Goal: Task Accomplishment & Management: Manage account settings

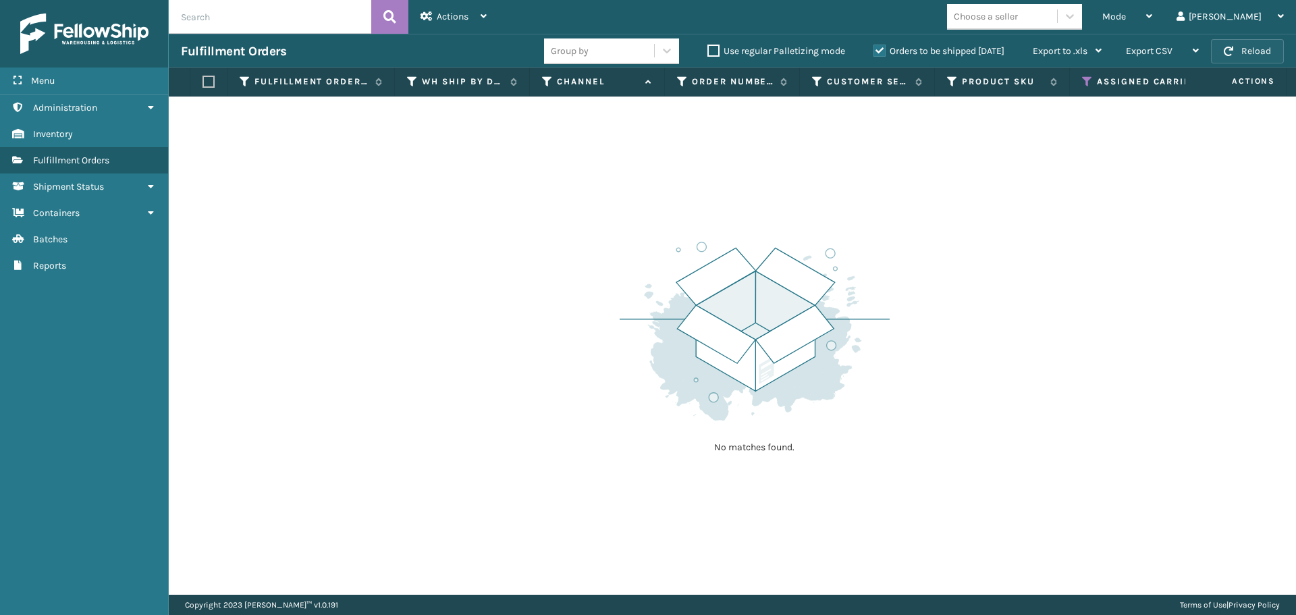
click at [1247, 45] on button "Reload" at bounding box center [1247, 51] width 73 height 24
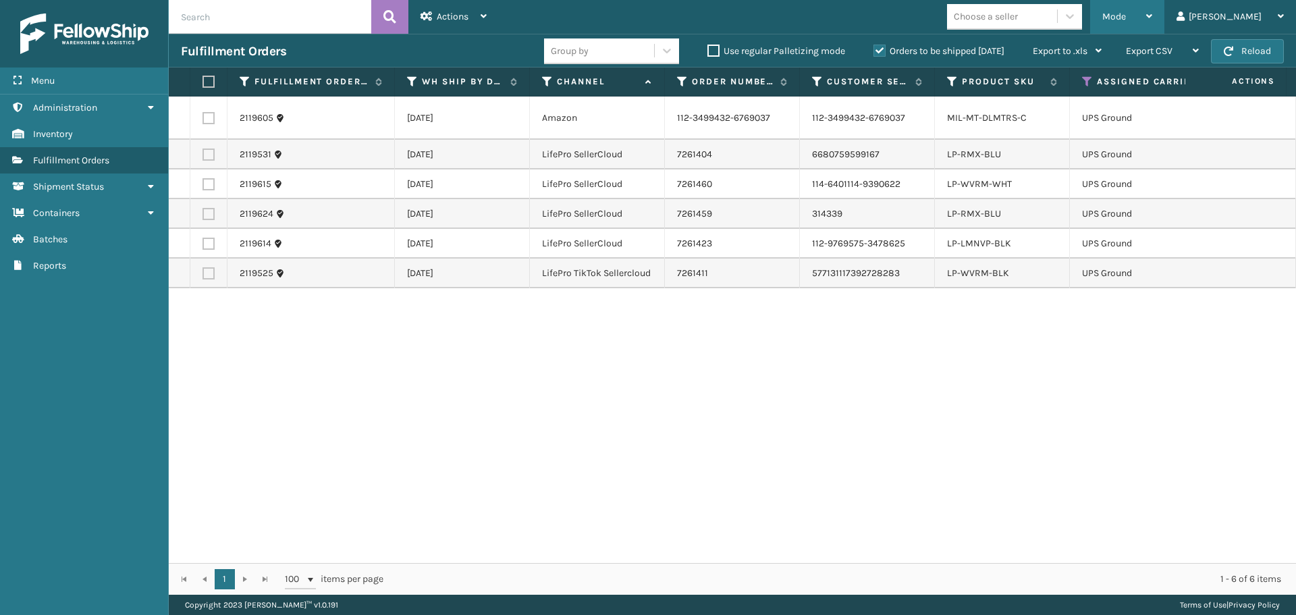
click at [1152, 20] on div "Mode" at bounding box center [1127, 17] width 50 height 34
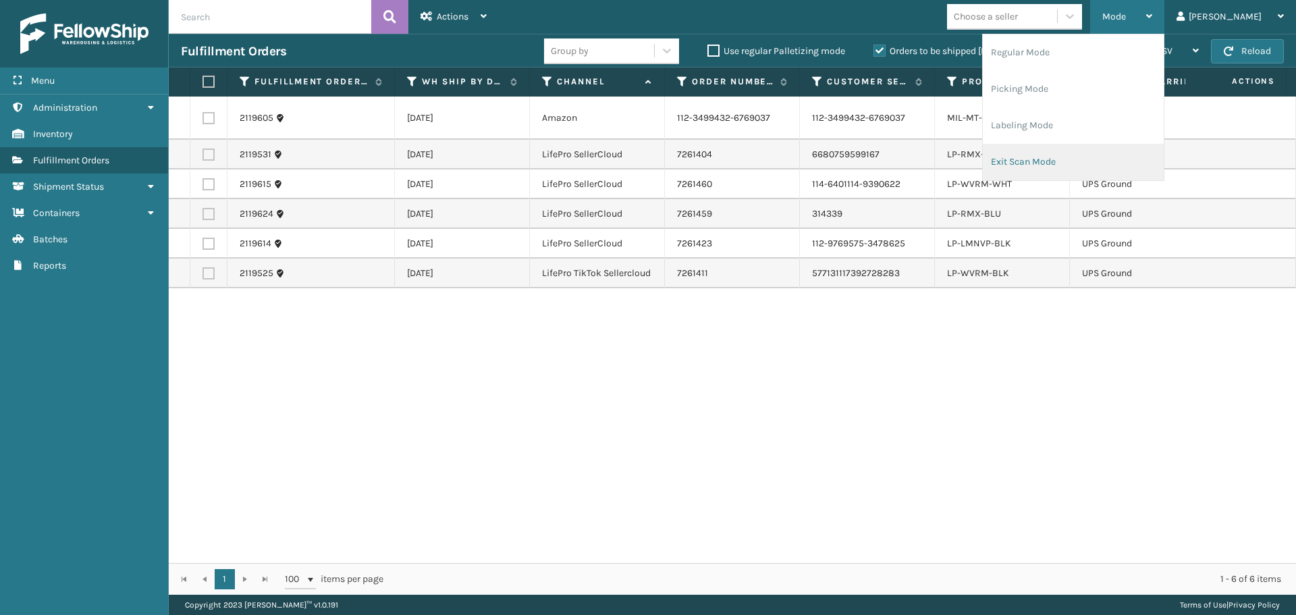
click at [1096, 157] on li "Exit Scan Mode" at bounding box center [1073, 162] width 181 height 36
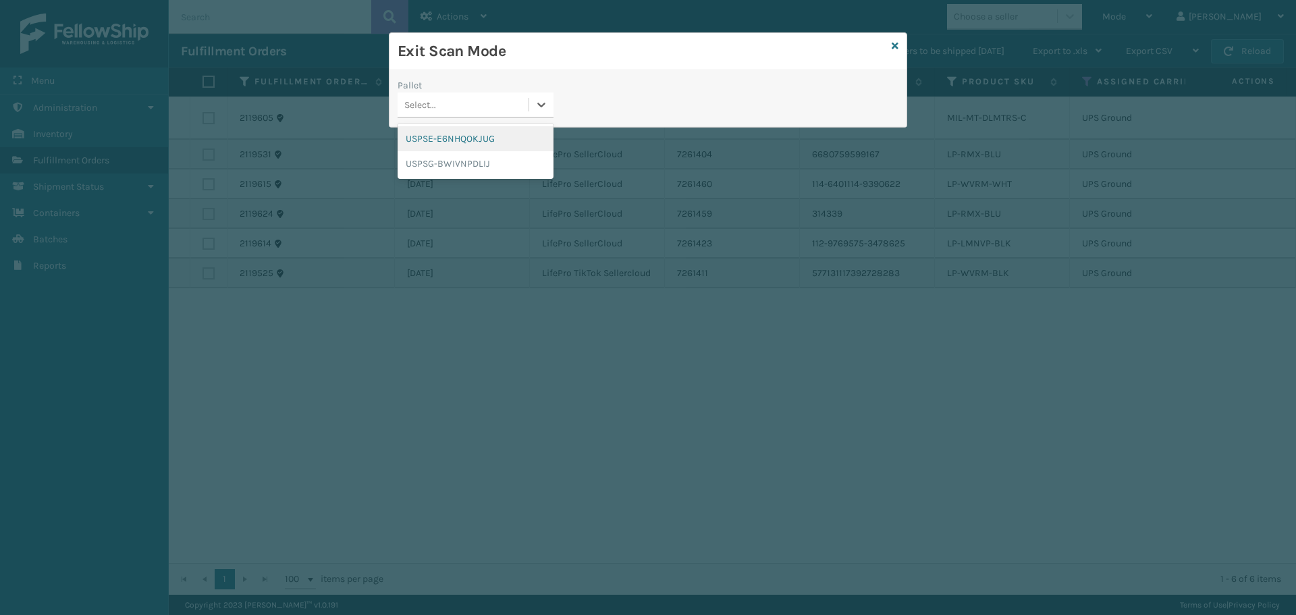
click at [525, 108] on div "Select..." at bounding box center [463, 105] width 131 height 22
click at [481, 138] on div "USPSE-E6NHQOKJUG" at bounding box center [476, 138] width 156 height 25
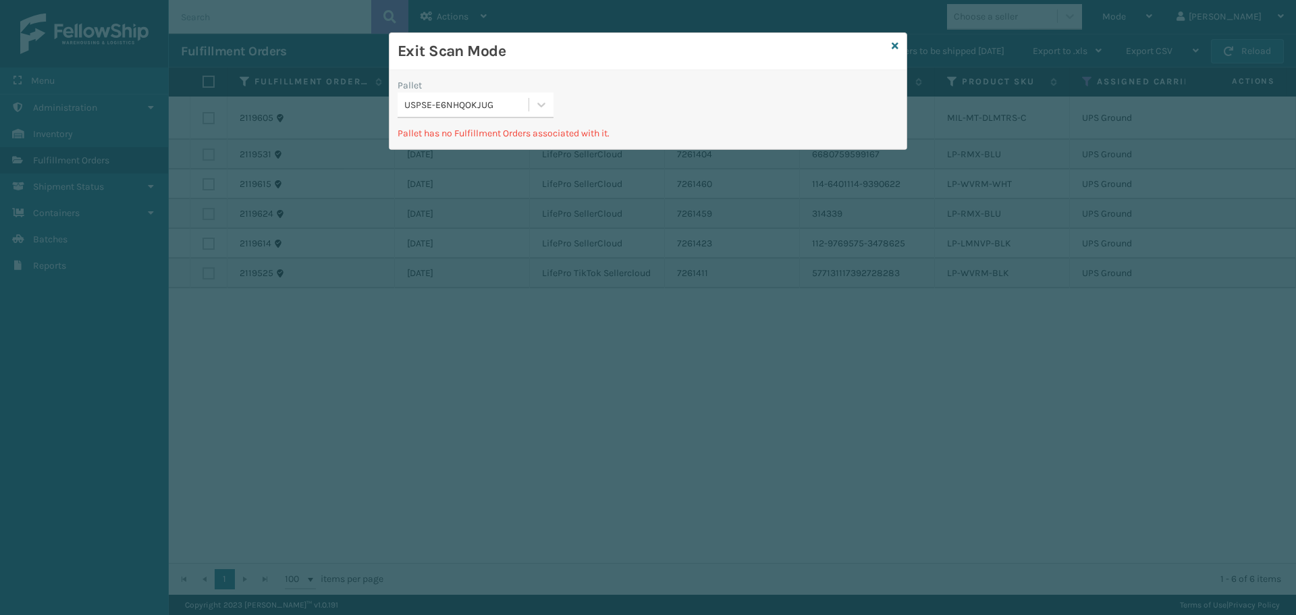
click at [556, 98] on div "Pallet USPSE-E6NHQOKJUG" at bounding box center [475, 102] width 172 height 48
click at [537, 105] on icon at bounding box center [542, 105] width 14 height 14
click at [500, 157] on div "USPSG-BWIVNPDLIJ" at bounding box center [476, 163] width 156 height 25
click at [896, 43] on icon at bounding box center [895, 45] width 7 height 9
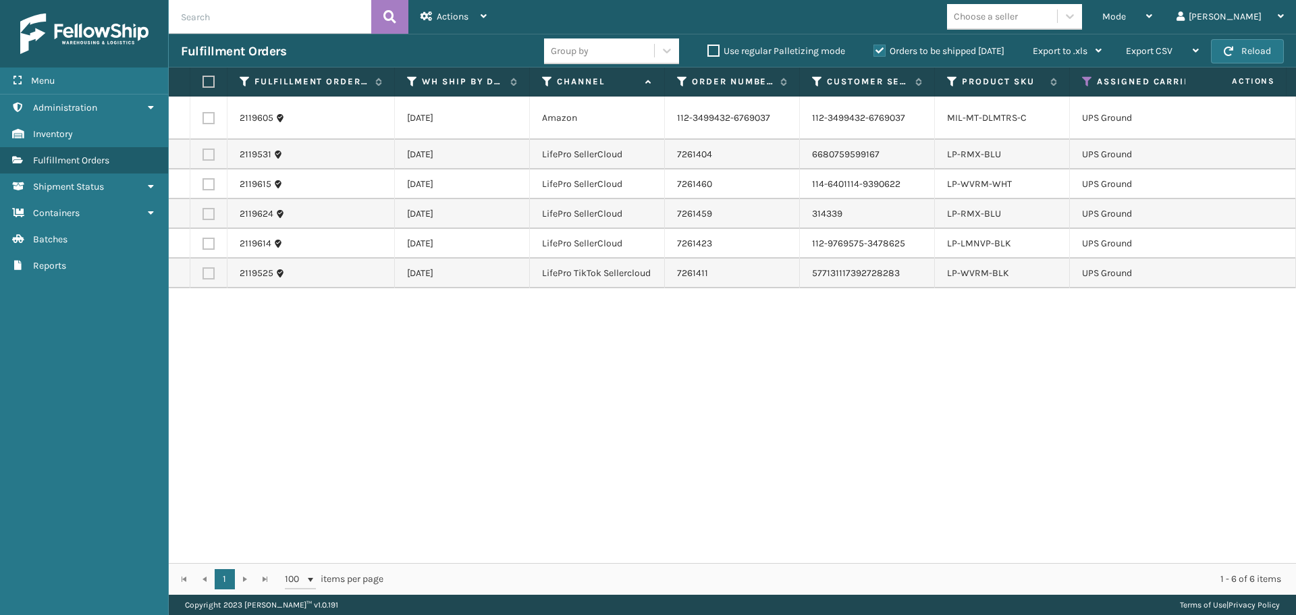
click at [1084, 74] on th "Assigned Carrier Service" at bounding box center [1187, 82] width 234 height 29
click at [1083, 77] on icon at bounding box center [1087, 82] width 11 height 12
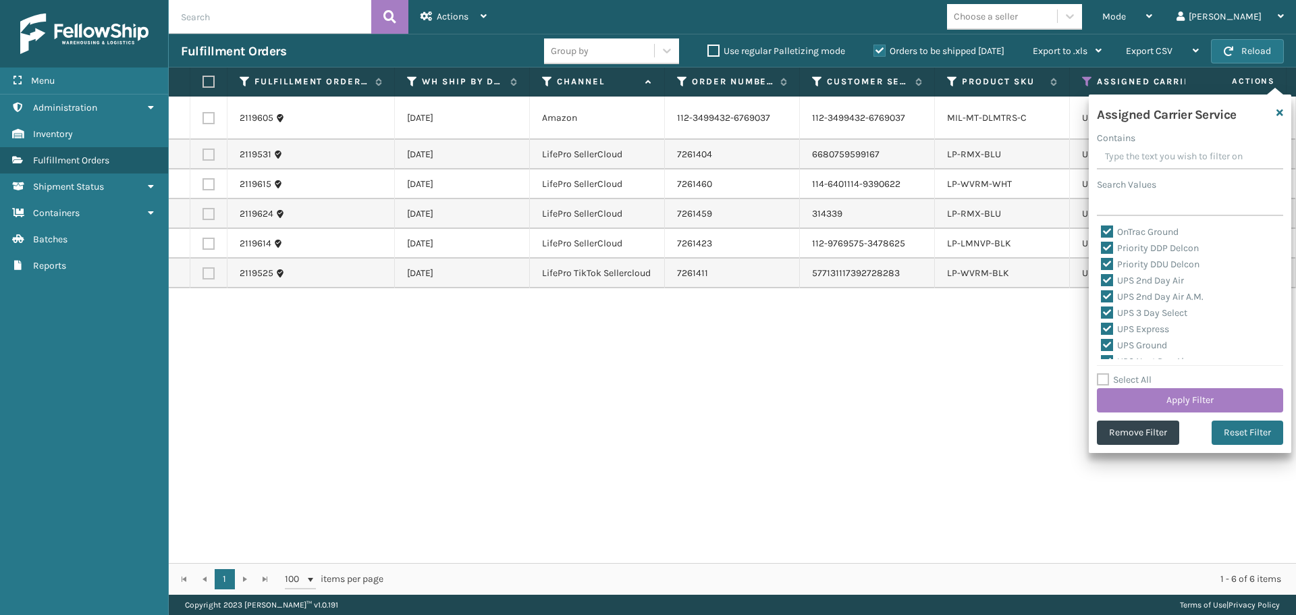
click at [1104, 375] on label "Select All" at bounding box center [1124, 379] width 55 height 11
click at [1104, 373] on input "Select All" at bounding box center [1198, 372] width 203 height 1
checkbox input "true"
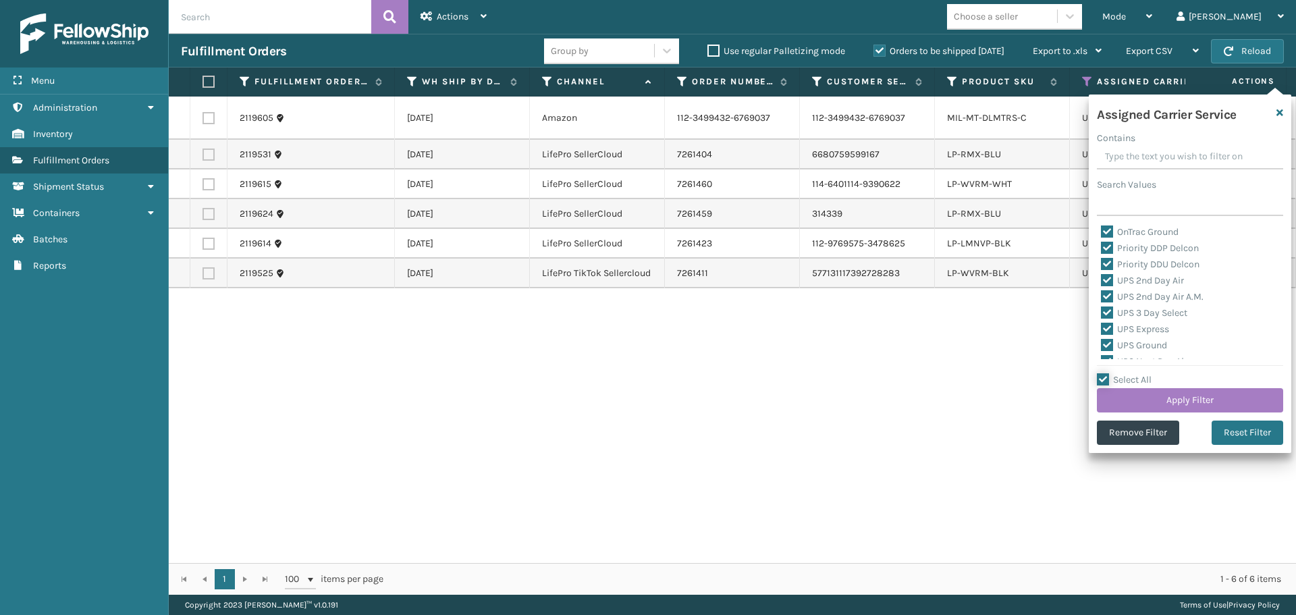
checkbox input "true"
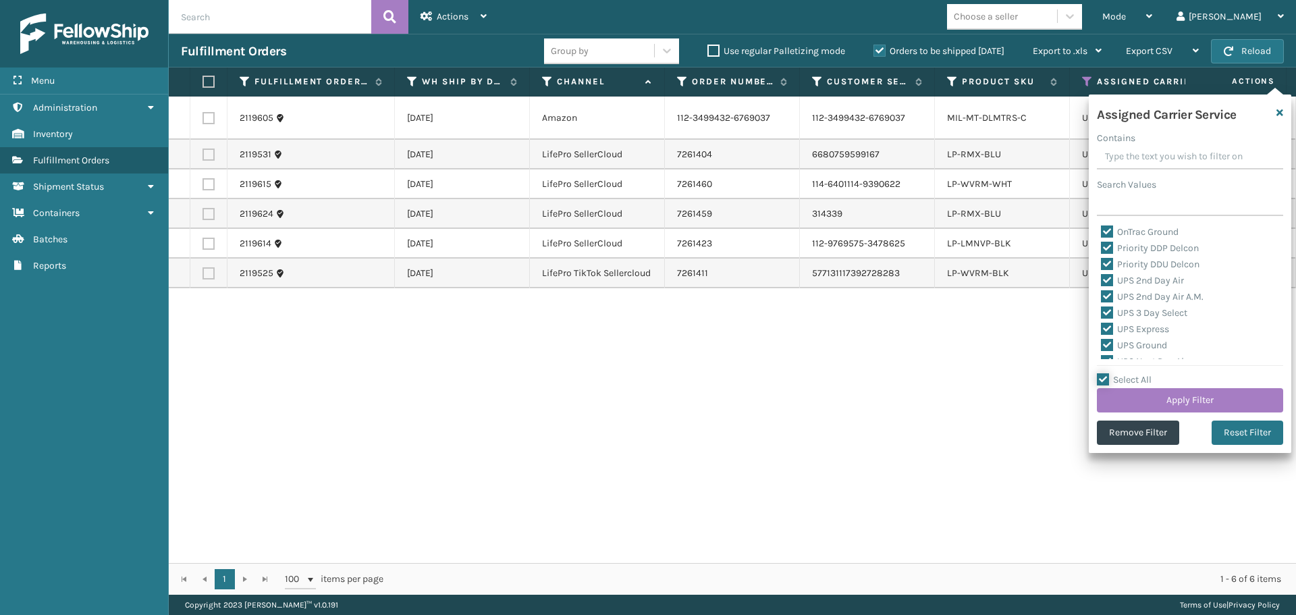
checkbox input "true"
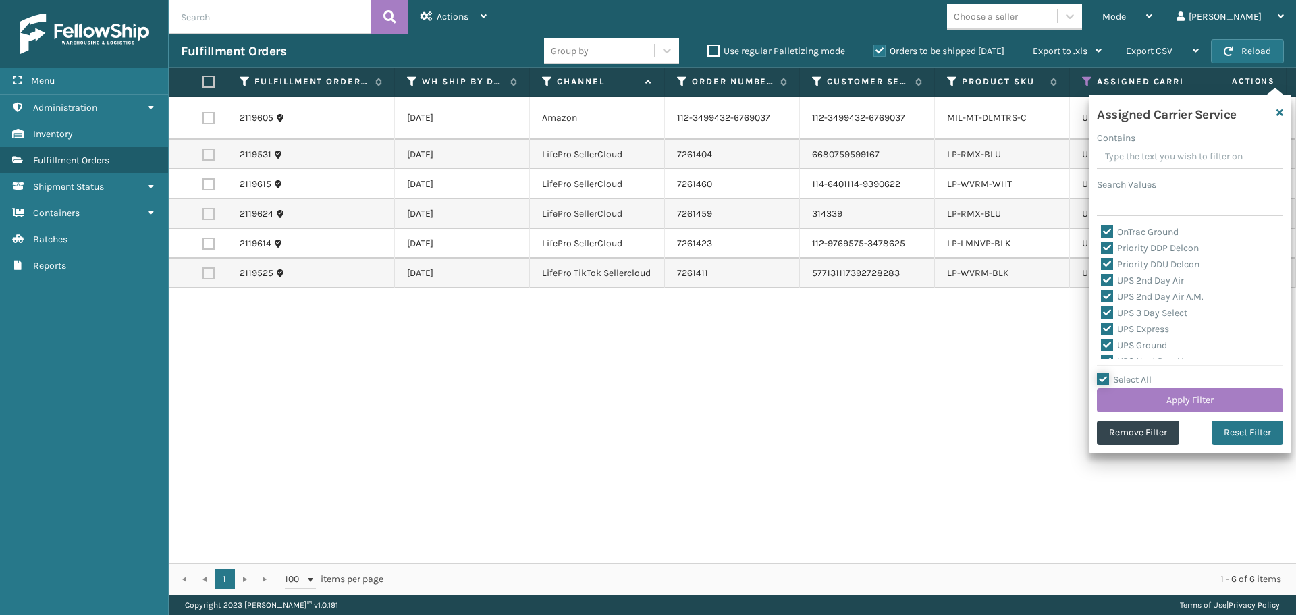
checkbox input "true"
click at [1104, 375] on label "Select All" at bounding box center [1124, 379] width 55 height 11
click at [1104, 373] on input "Select All" at bounding box center [1198, 372] width 203 height 1
checkbox input "false"
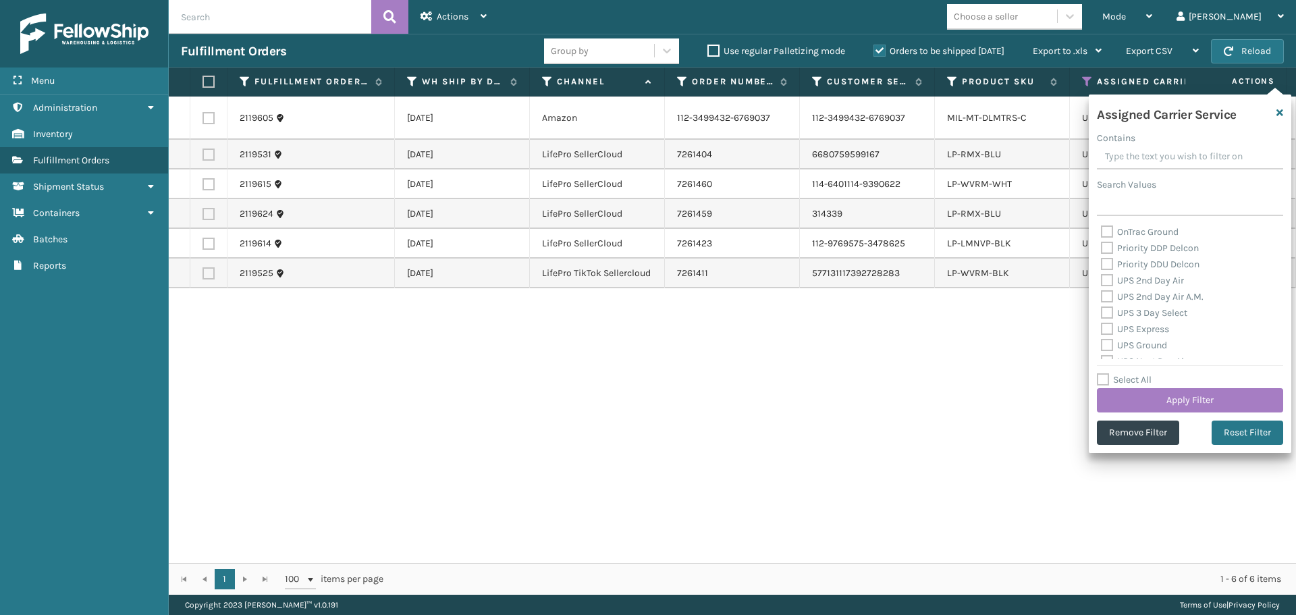
checkbox input "false"
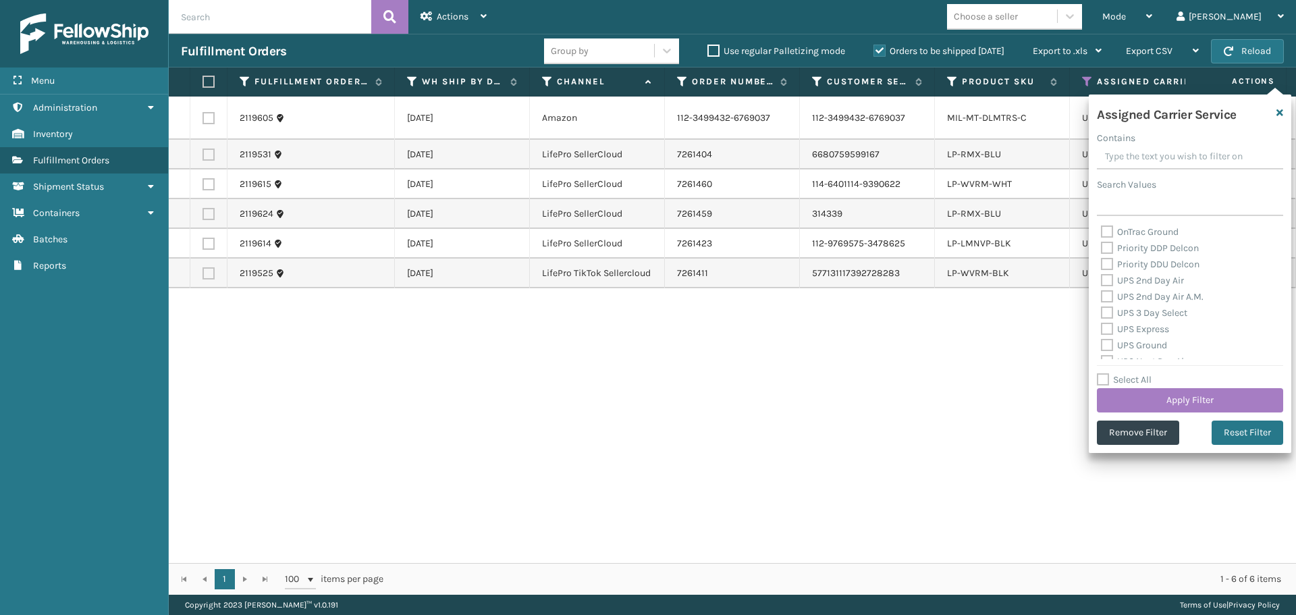
checkbox input "false"
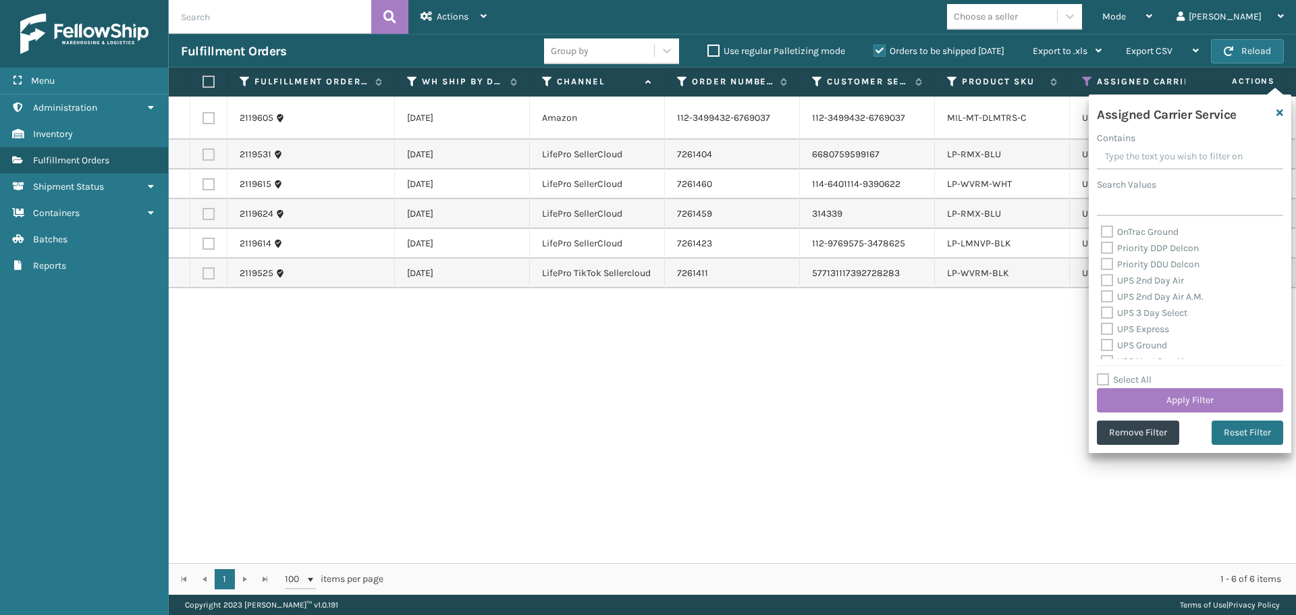
checkbox input "false"
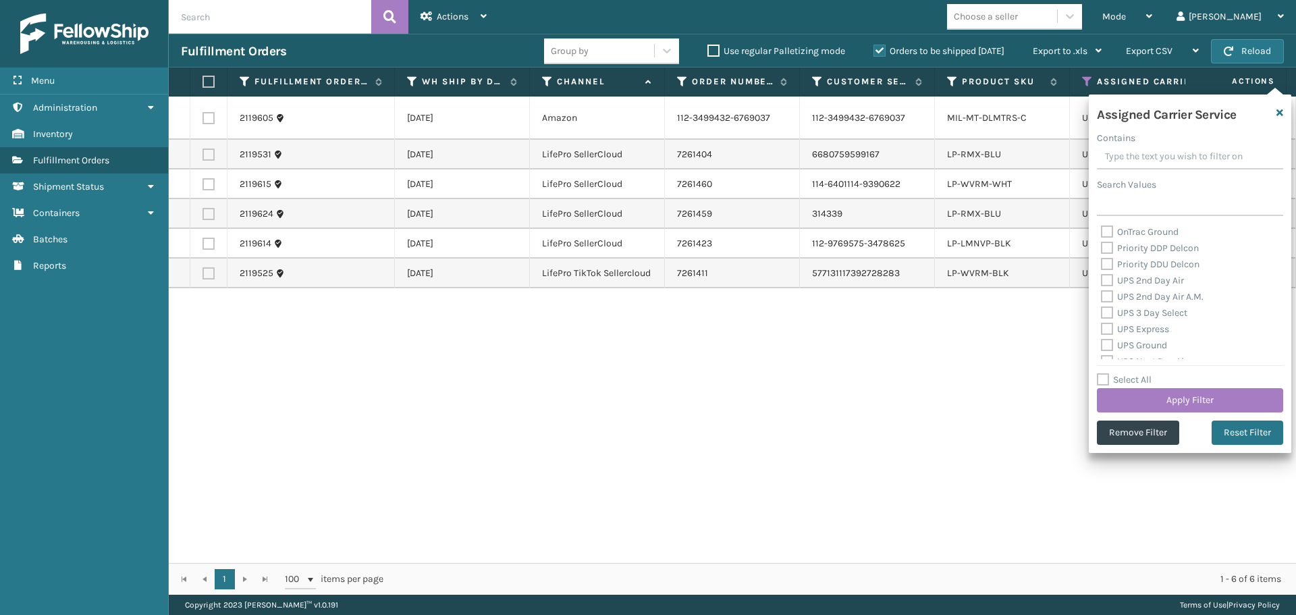
checkbox input "false"
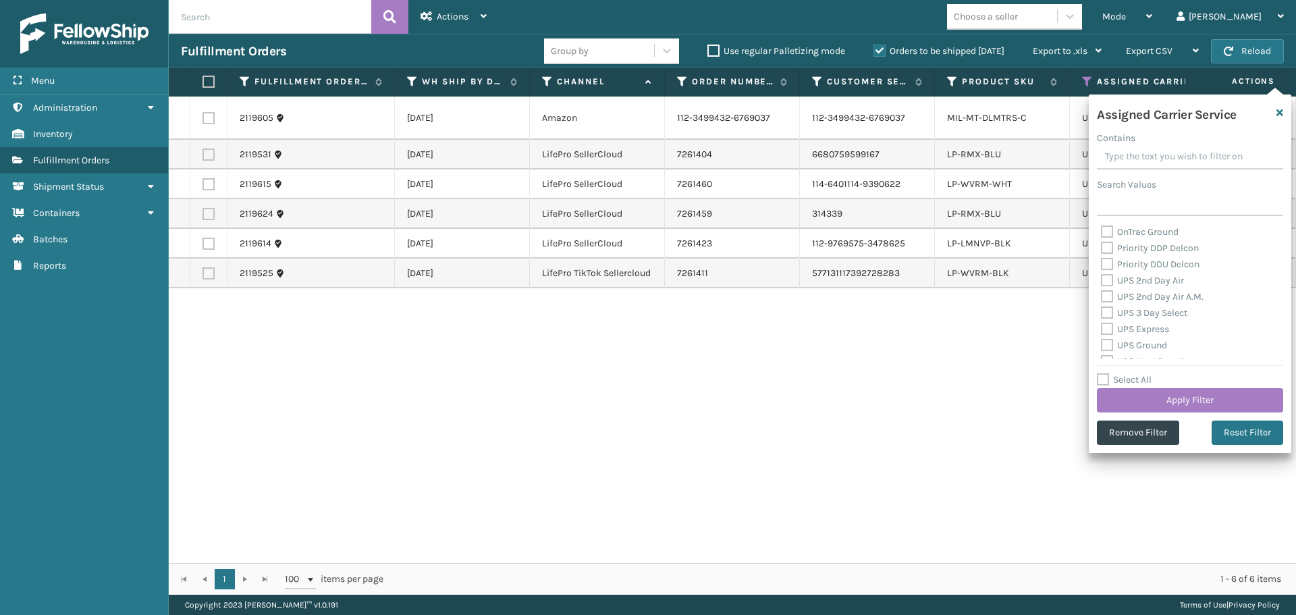
checkbox input "false"
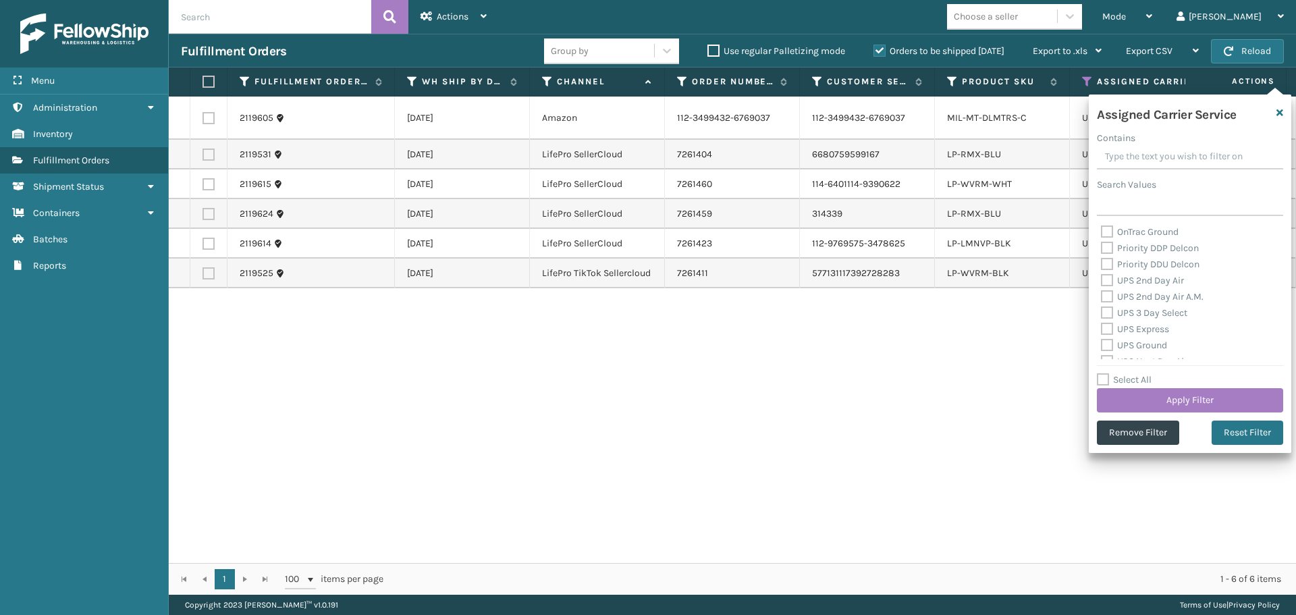
checkbox input "false"
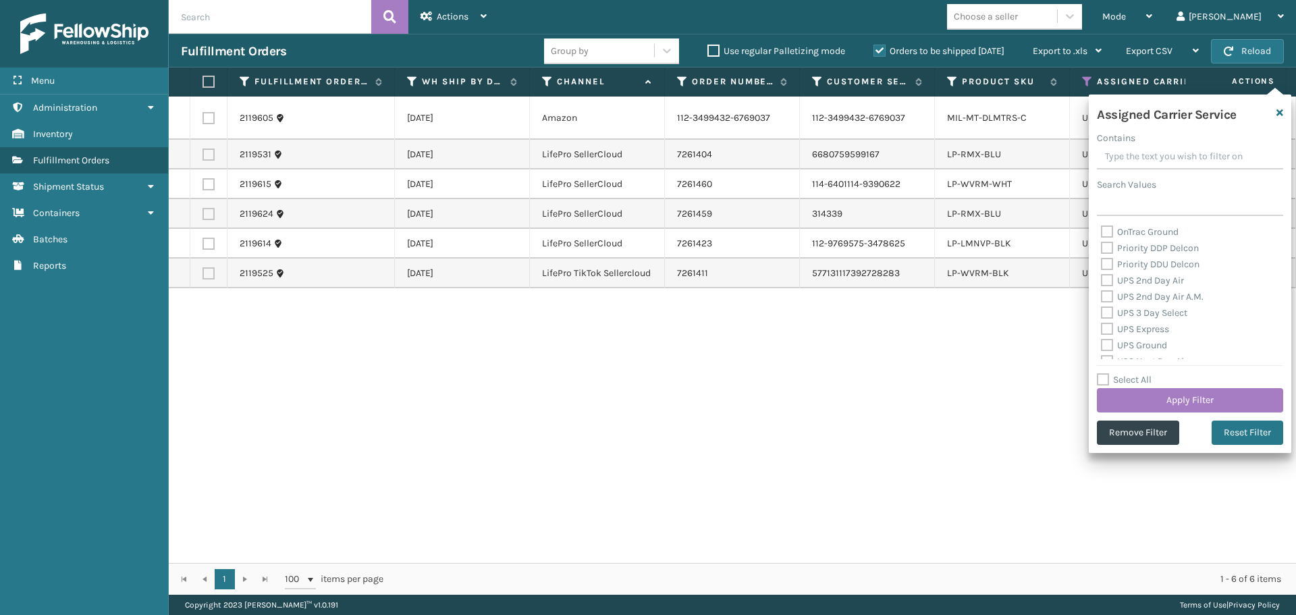
checkbox input "false"
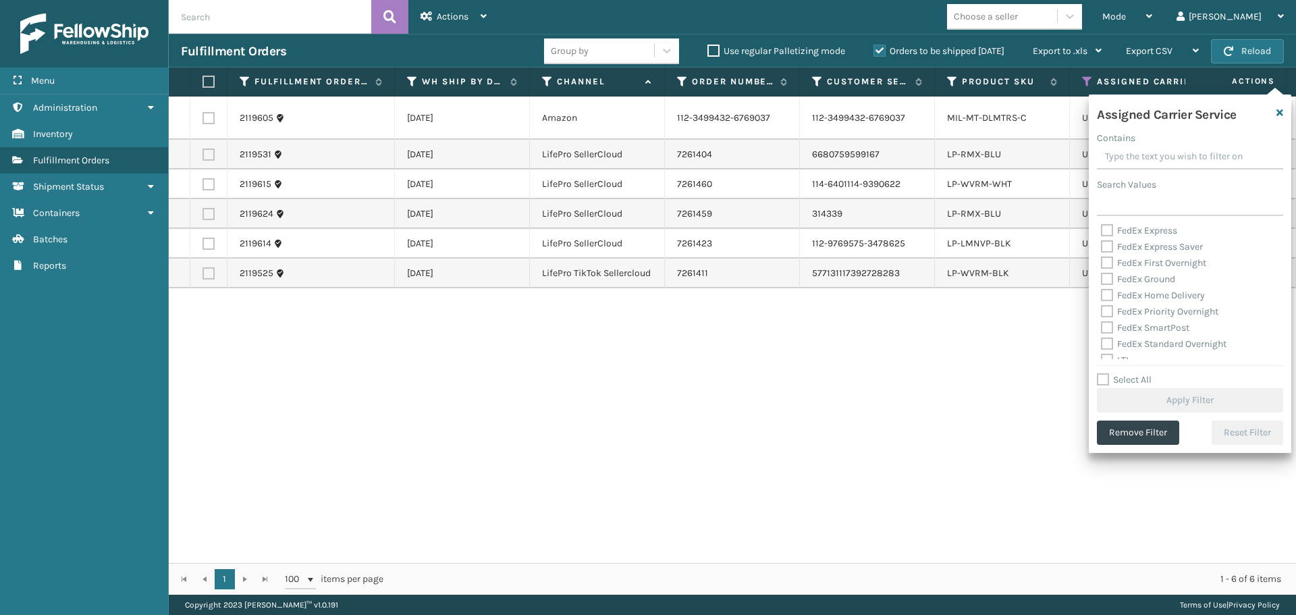
scroll to position [416, 0]
click at [1104, 348] on label "LTL" at bounding box center [1116, 350] width 30 height 11
click at [1102, 348] on input "LTL" at bounding box center [1101, 347] width 1 height 9
checkbox input "true"
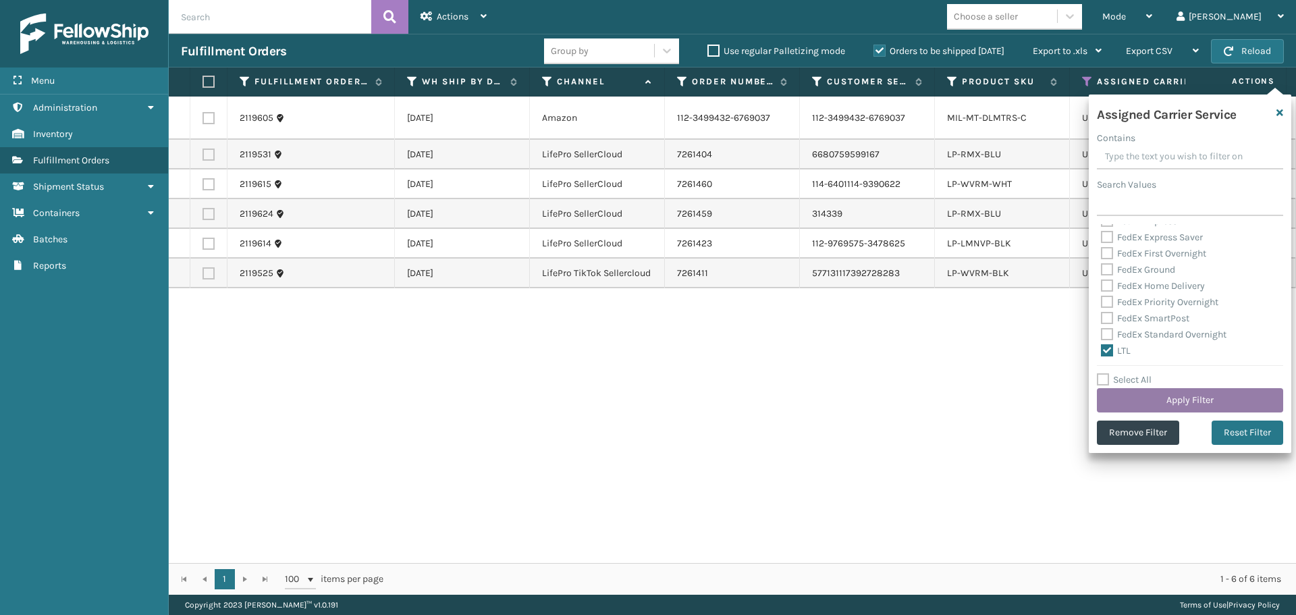
click at [1139, 396] on button "Apply Filter" at bounding box center [1190, 400] width 186 height 24
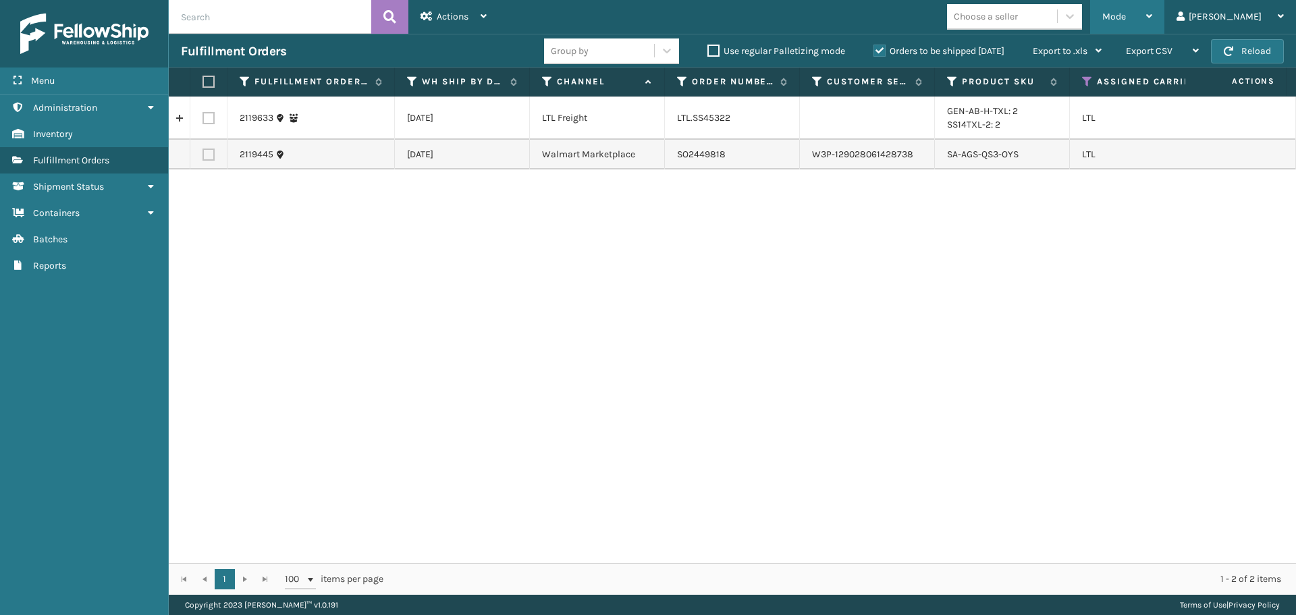
click at [1152, 27] on div "Mode" at bounding box center [1127, 17] width 50 height 34
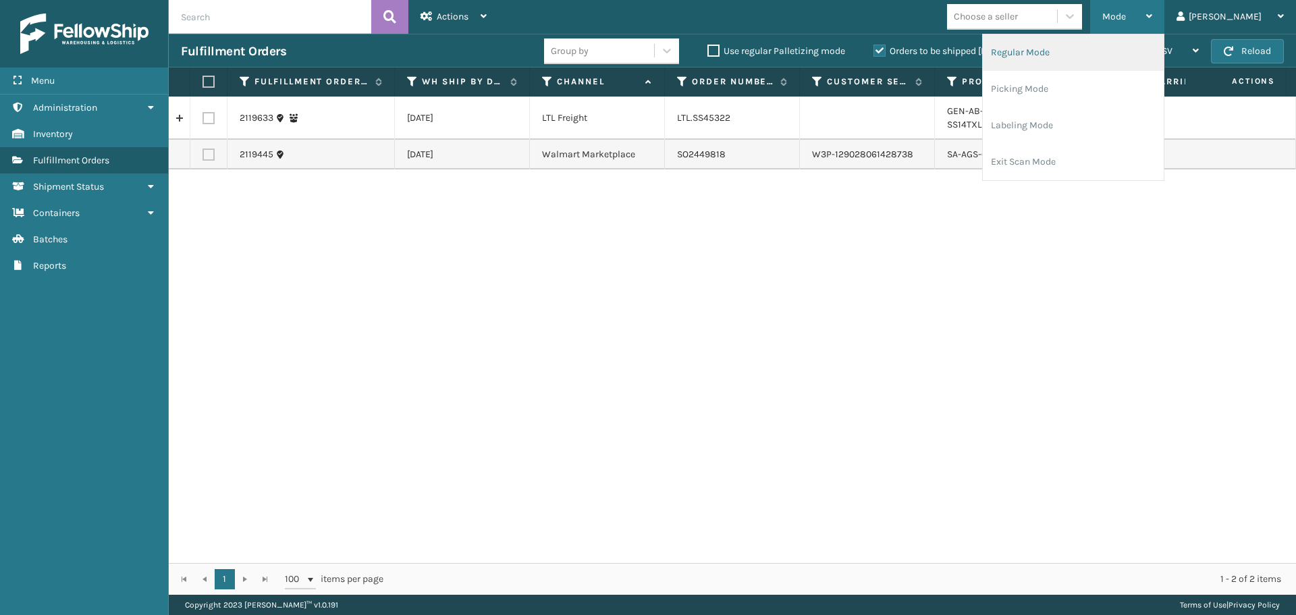
click at [1164, 46] on li "Regular Mode" at bounding box center [1073, 52] width 181 height 36
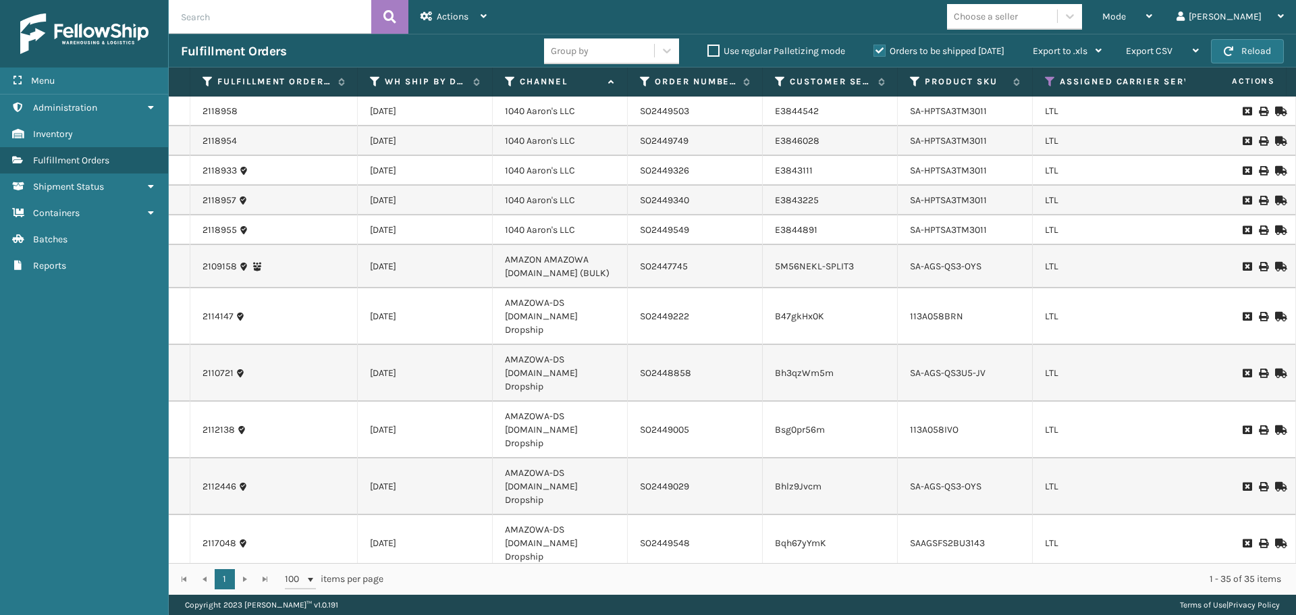
click at [862, 17] on div "Mode Regular Mode Picking Mode Labeling Mode Exit Scan Mode Choose a seller [PE…" at bounding box center [897, 17] width 797 height 34
click at [1240, 51] on button "Reload" at bounding box center [1247, 51] width 73 height 24
click at [1275, 265] on icon at bounding box center [1279, 266] width 8 height 9
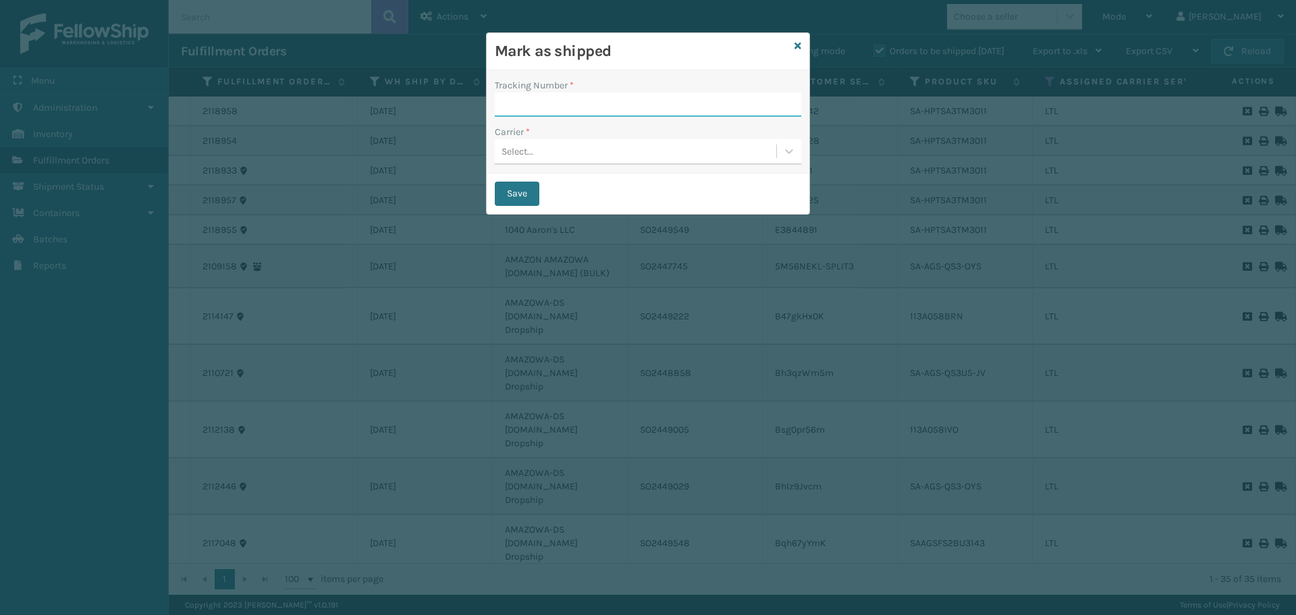
click at [518, 106] on input "Tracking Number *" at bounding box center [648, 104] width 306 height 24
drag, startPoint x: 597, startPoint y: 105, endPoint x: 479, endPoint y: 99, distance: 117.6
click at [479, 99] on div "Mark as shipped Tracking Number * 5510283273-SPLIT3 Carrier * Select... Save" at bounding box center [648, 307] width 1296 height 615
click at [623, 101] on input "5510283273-SPLIT3" at bounding box center [636, 104] width 282 height 24
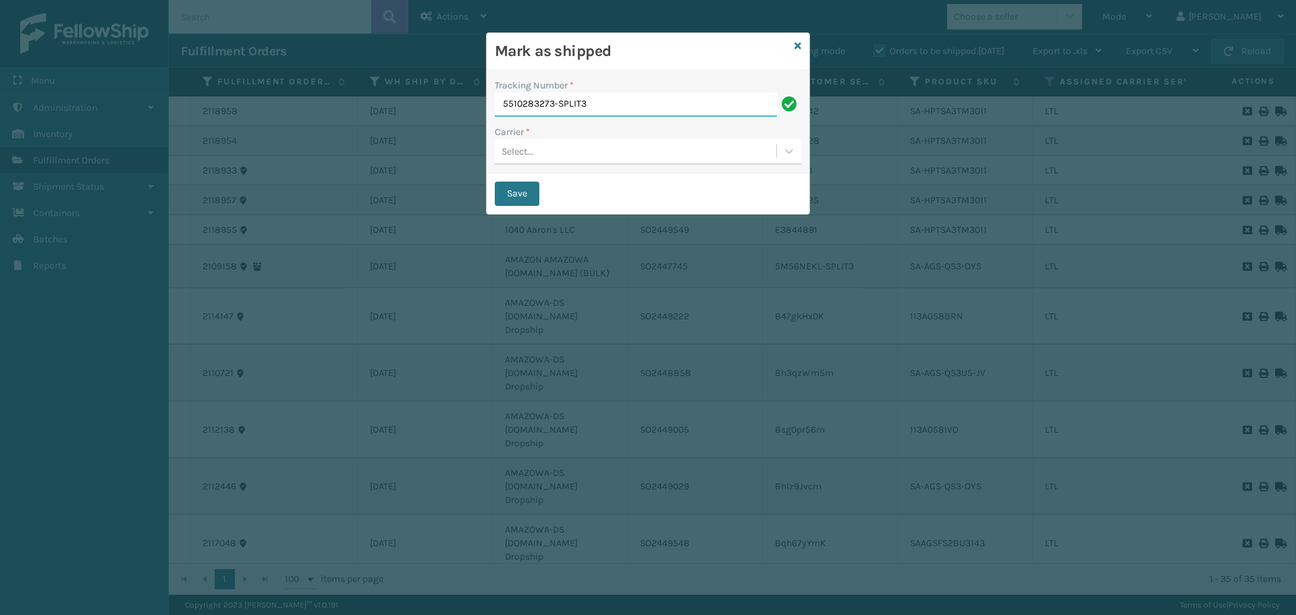
click at [623, 101] on input "5510283273-SPLIT3" at bounding box center [636, 104] width 282 height 24
paste input "M56NEKL"
type input "5M56NEKL-SPLIT3"
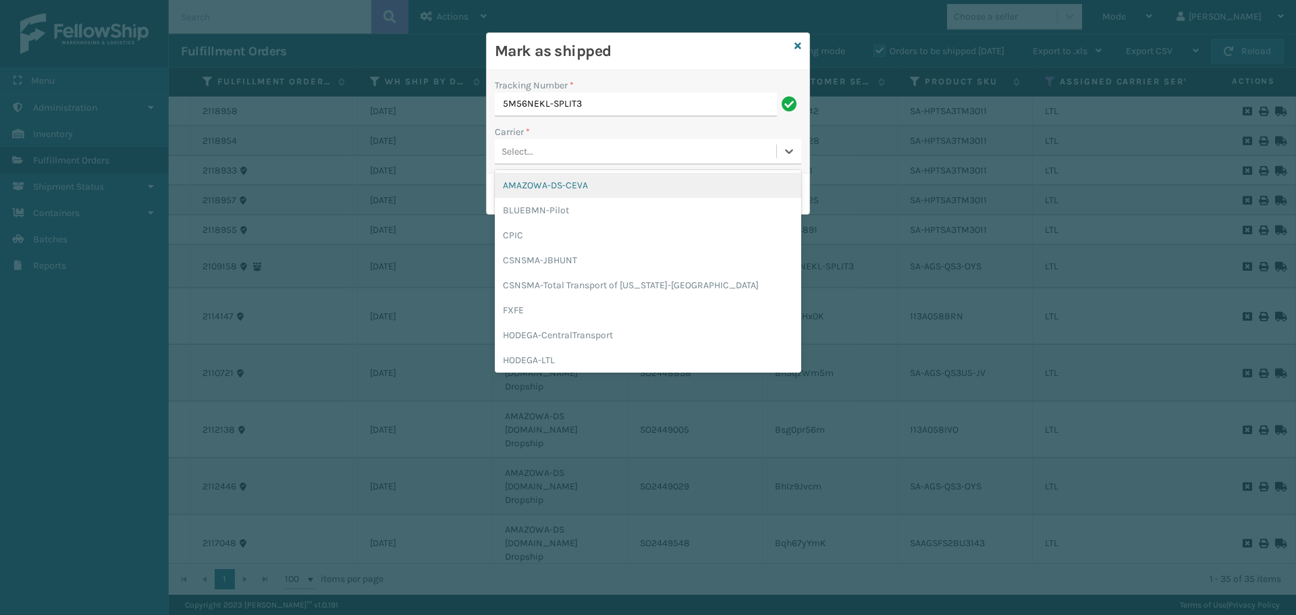
click at [586, 152] on div "Select..." at bounding box center [635, 151] width 281 height 22
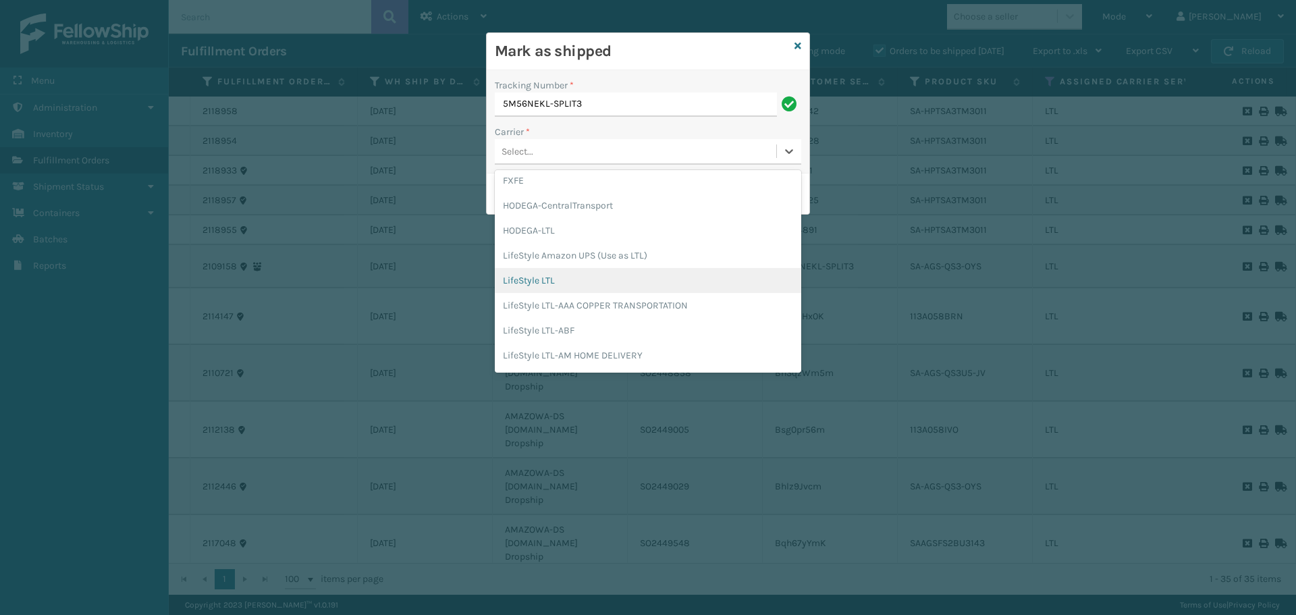
scroll to position [135, 0]
click at [647, 273] on div "LifeStyle LTL" at bounding box center [648, 275] width 306 height 25
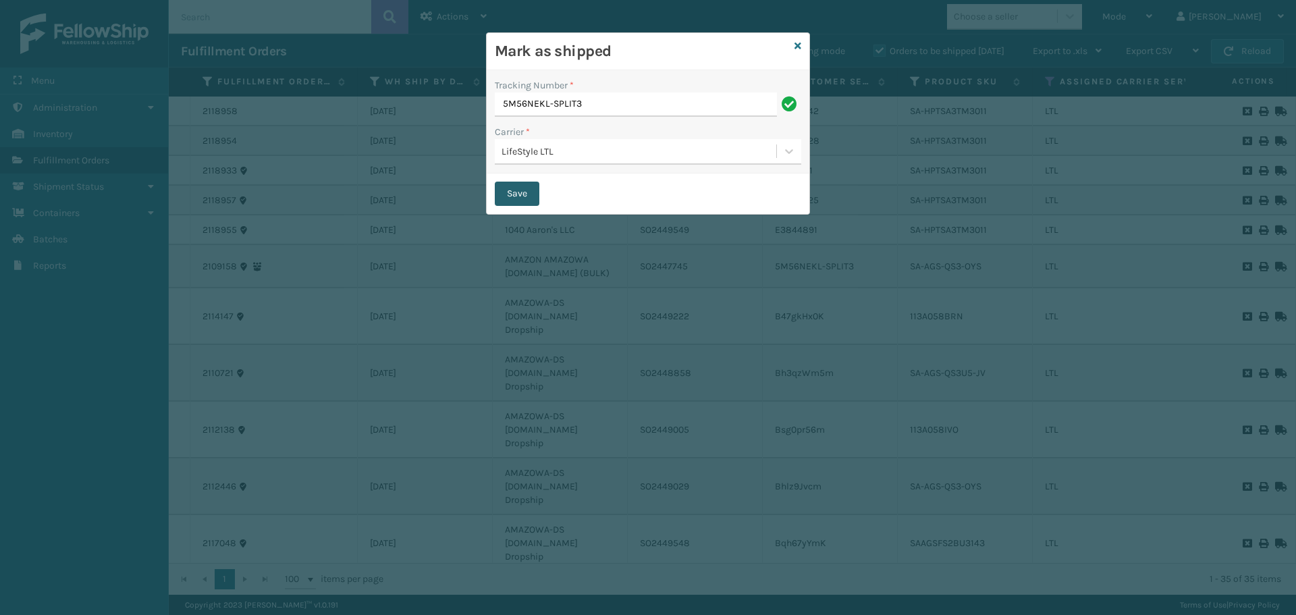
click at [533, 197] on button "Save" at bounding box center [517, 194] width 45 height 24
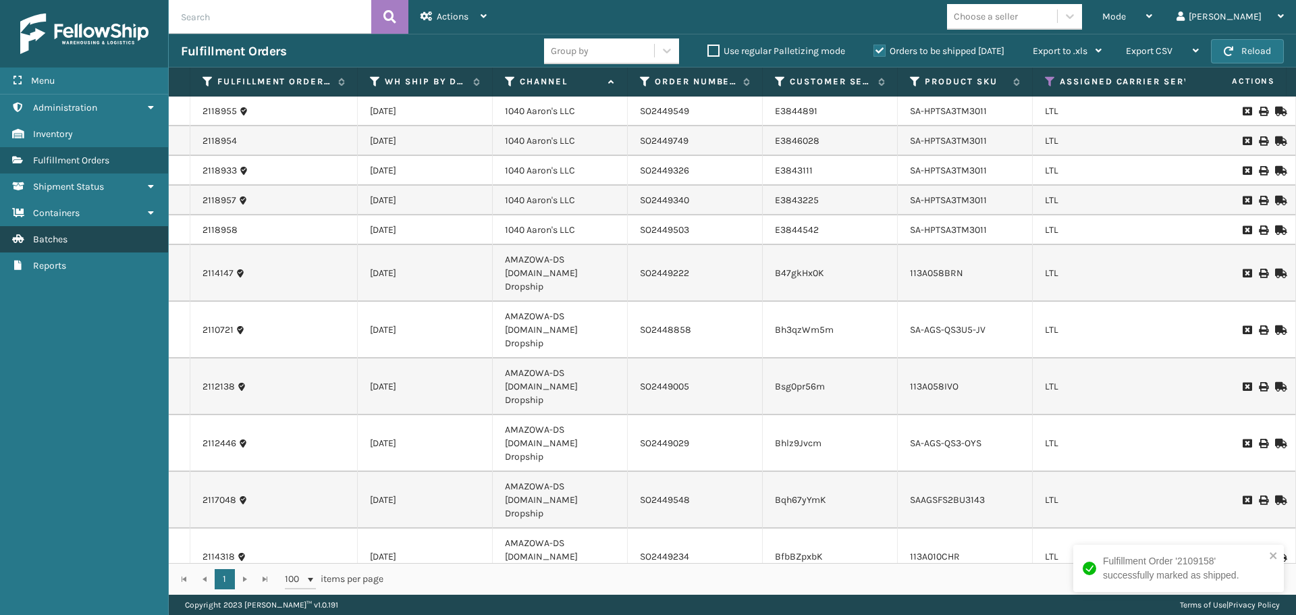
click at [90, 234] on link "Administration Batches" at bounding box center [84, 239] width 168 height 26
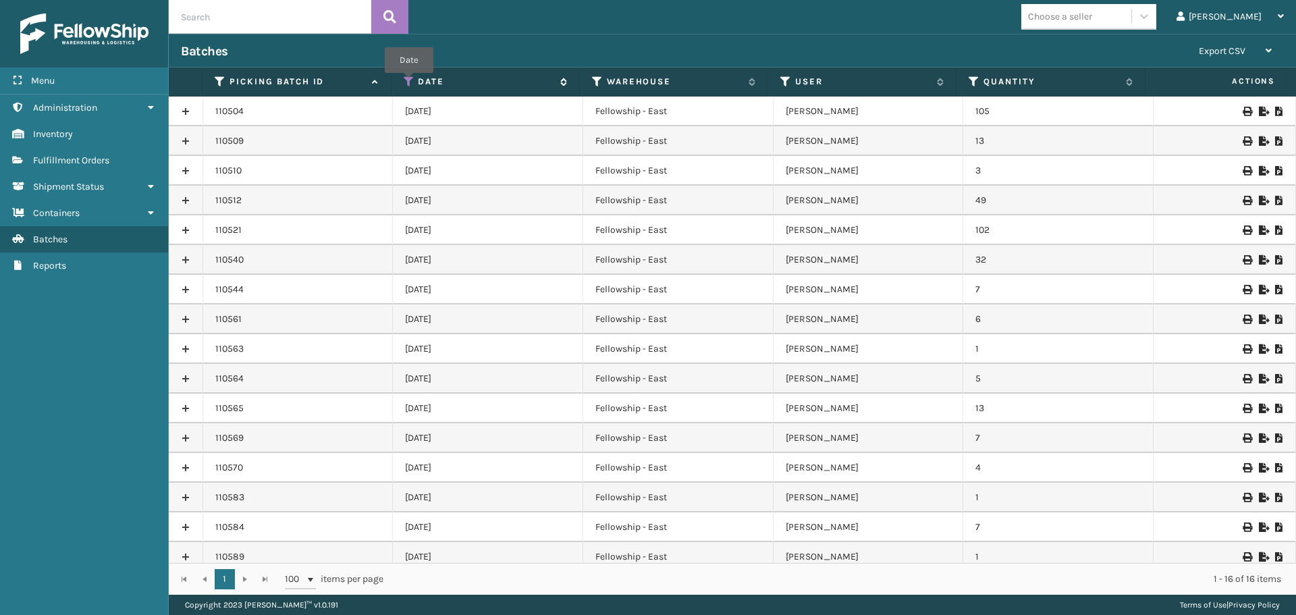
click at [409, 82] on icon at bounding box center [409, 82] width 11 height 12
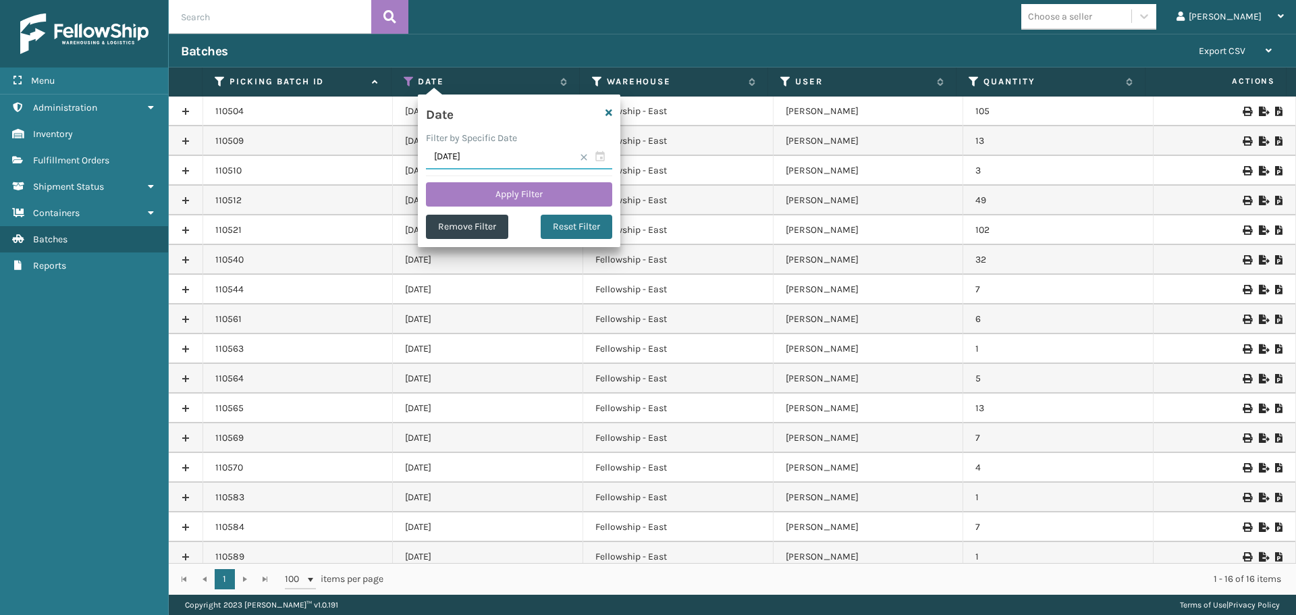
click at [599, 157] on input "[DATE]" at bounding box center [519, 157] width 186 height 24
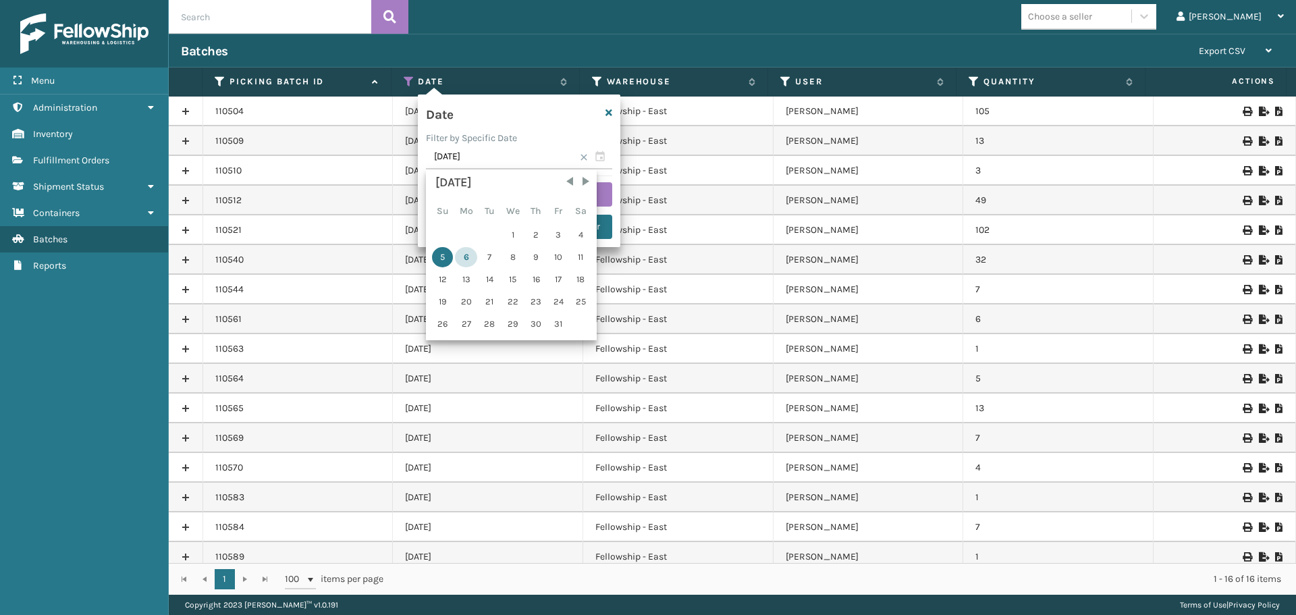
click at [474, 254] on div "6" at bounding box center [466, 257] width 22 height 20
type input "[DATE]"
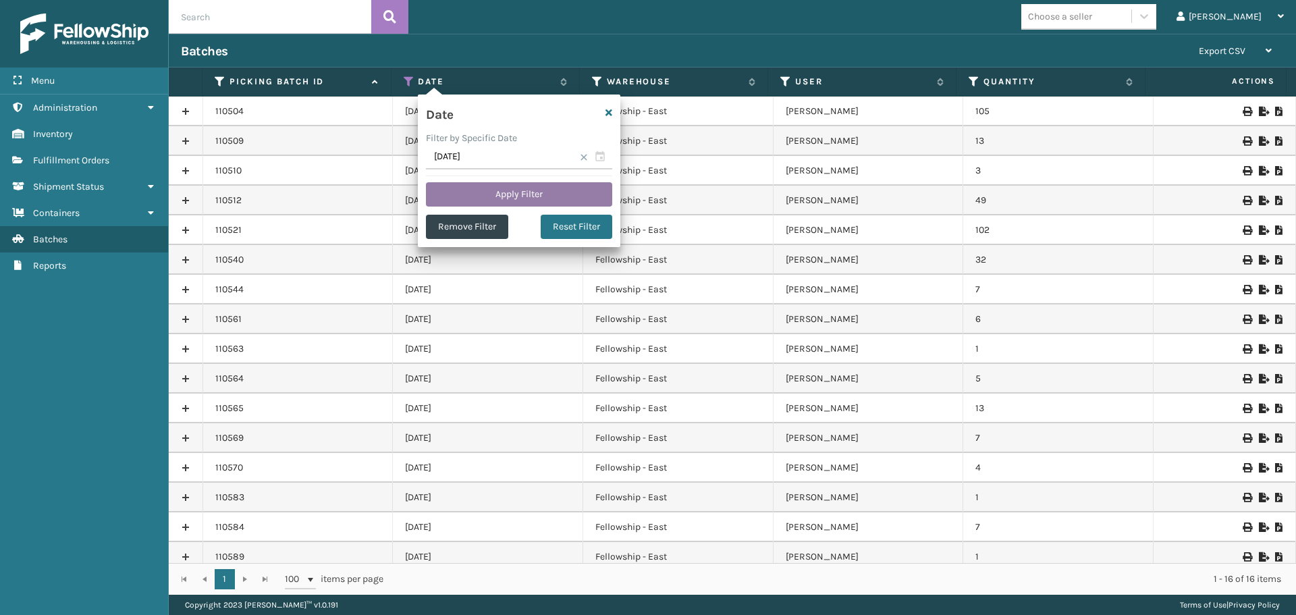
click at [492, 196] on button "Apply Filter" at bounding box center [519, 194] width 186 height 24
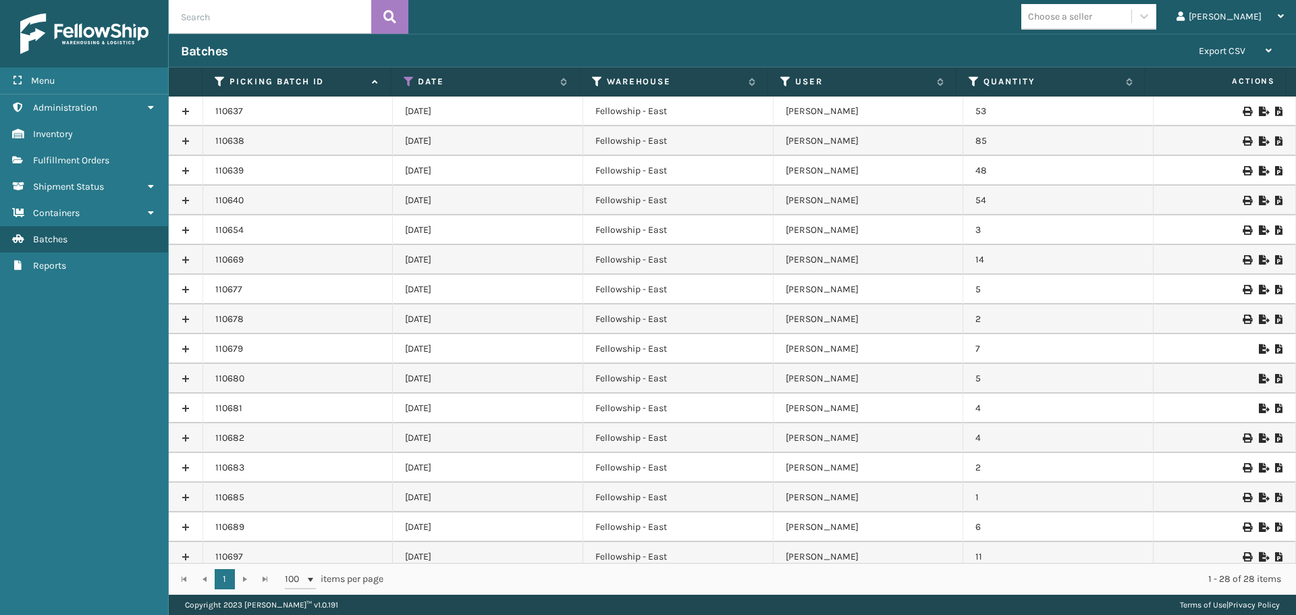
click at [188, 142] on link at bounding box center [186, 141] width 34 height 22
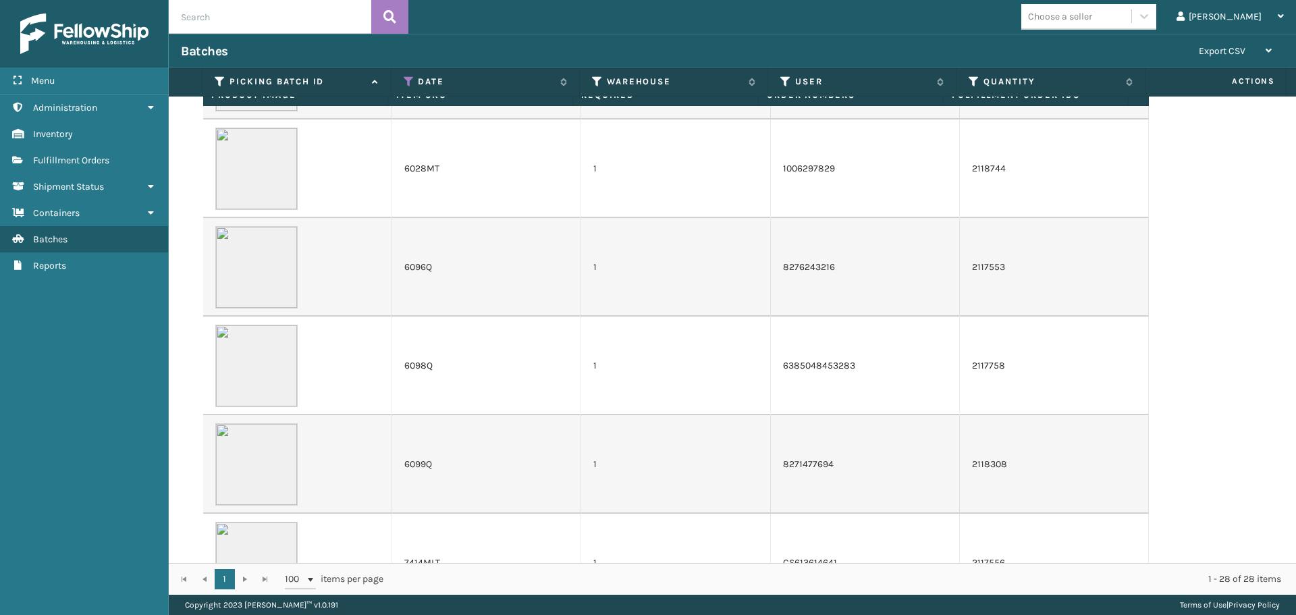
scroll to position [540, 0]
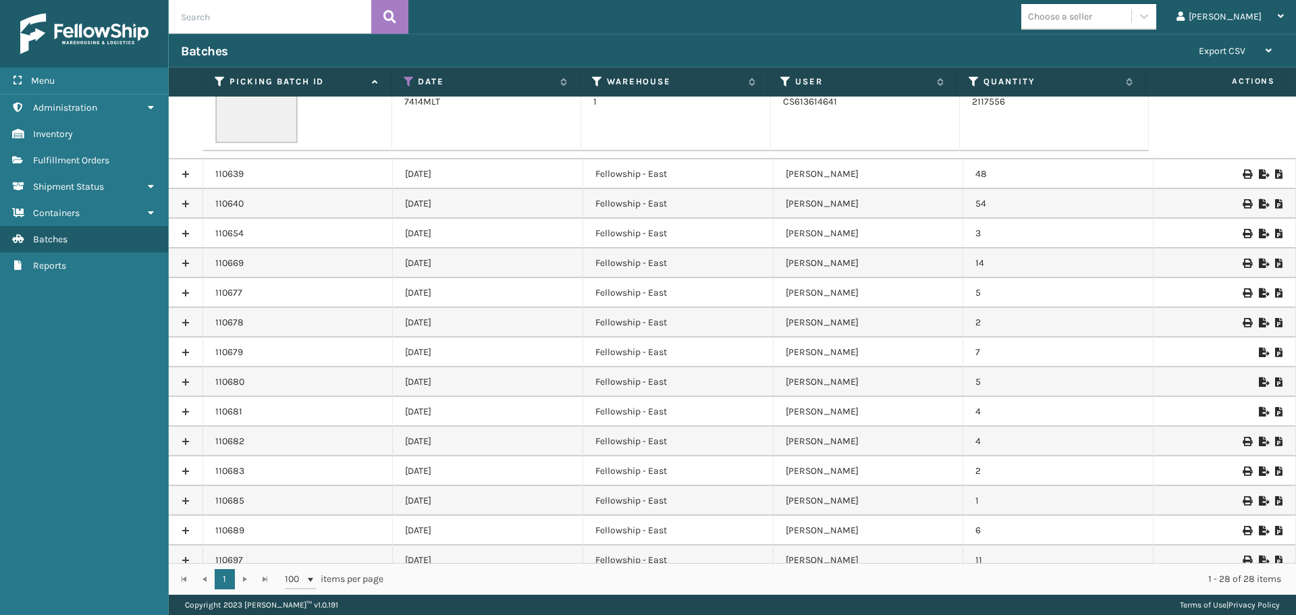
click at [188, 179] on link at bounding box center [186, 174] width 34 height 22
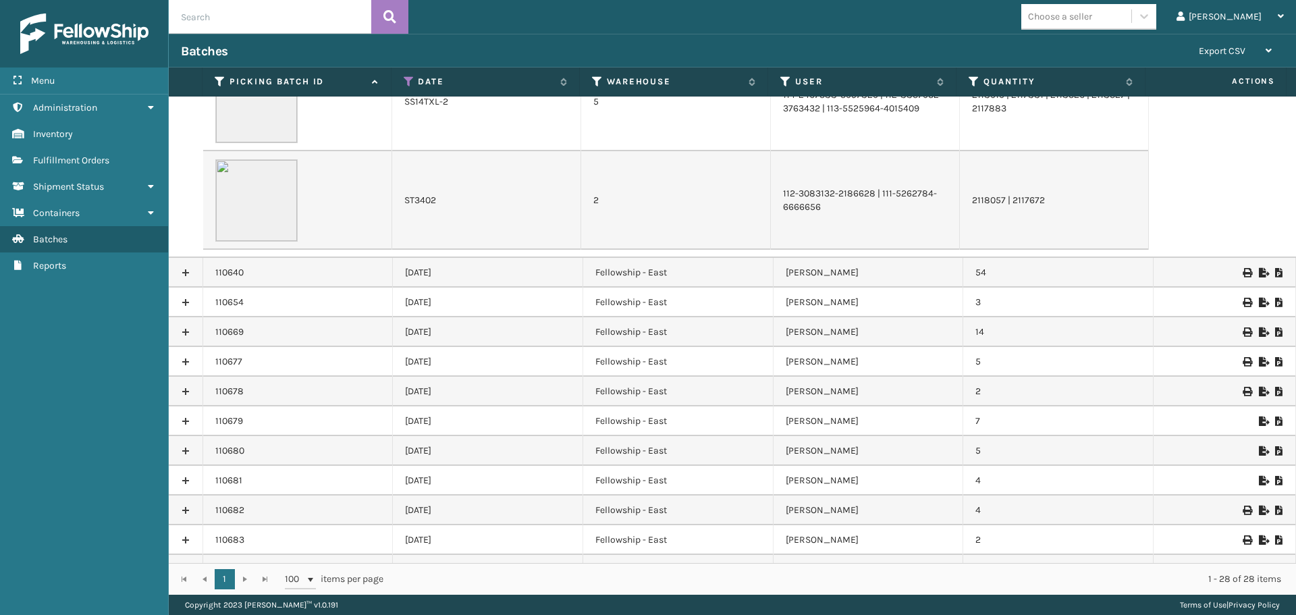
scroll to position [1148, 0]
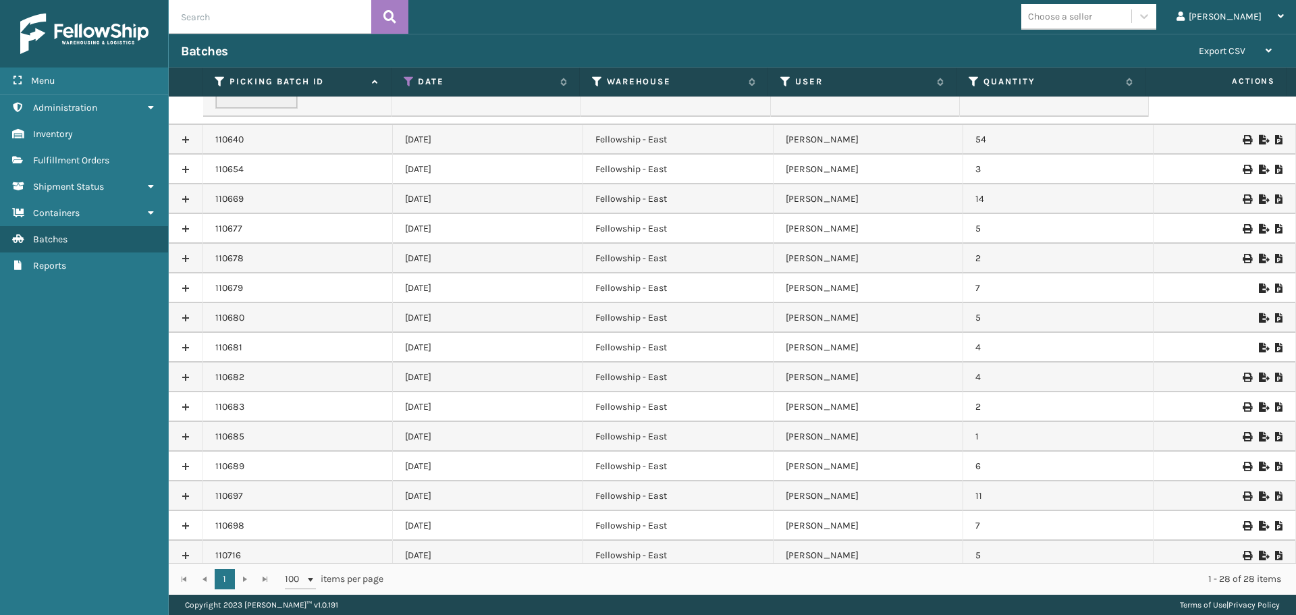
click at [184, 141] on link at bounding box center [186, 140] width 34 height 22
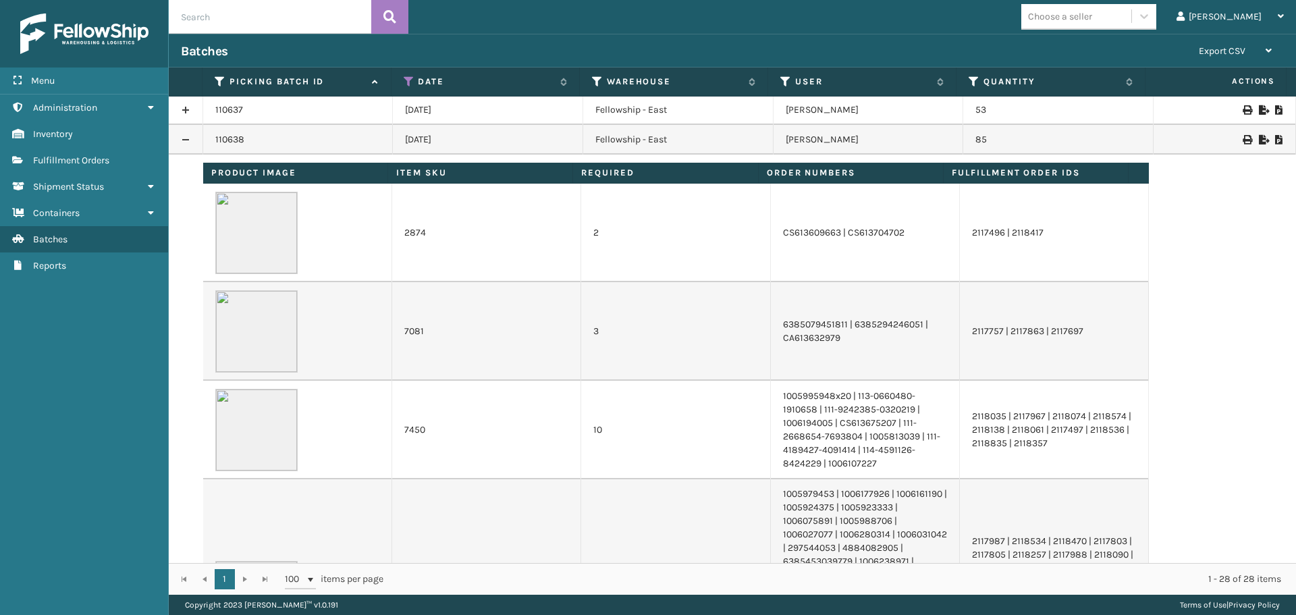
scroll to position [0, 0]
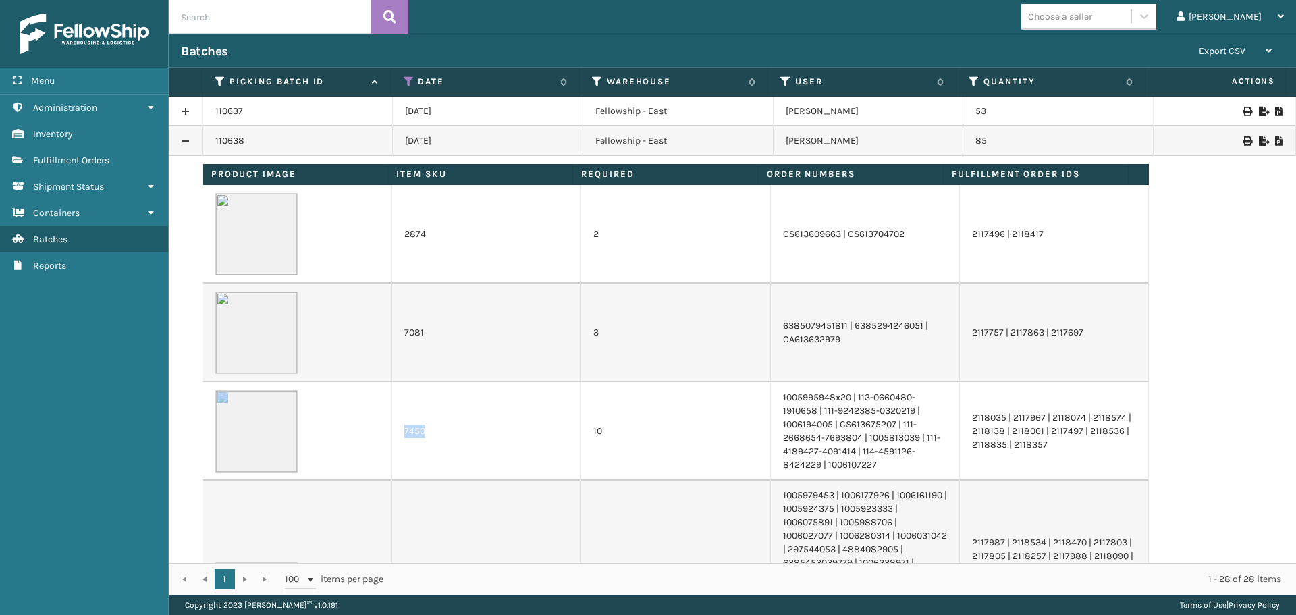
drag, startPoint x: 429, startPoint y: 431, endPoint x: 389, endPoint y: 431, distance: 39.8
click at [389, 431] on tr "[PHONE_NUMBER] | 113-0660480-1910658 | 111-9242385-0320219 | 1006194005 | CS613…" at bounding box center [676, 431] width 946 height 99
click at [452, 449] on td "7450" at bounding box center [486, 431] width 189 height 99
drag, startPoint x: 425, startPoint y: 429, endPoint x: 397, endPoint y: 433, distance: 27.9
click at [397, 433] on td "7450" at bounding box center [486, 431] width 189 height 99
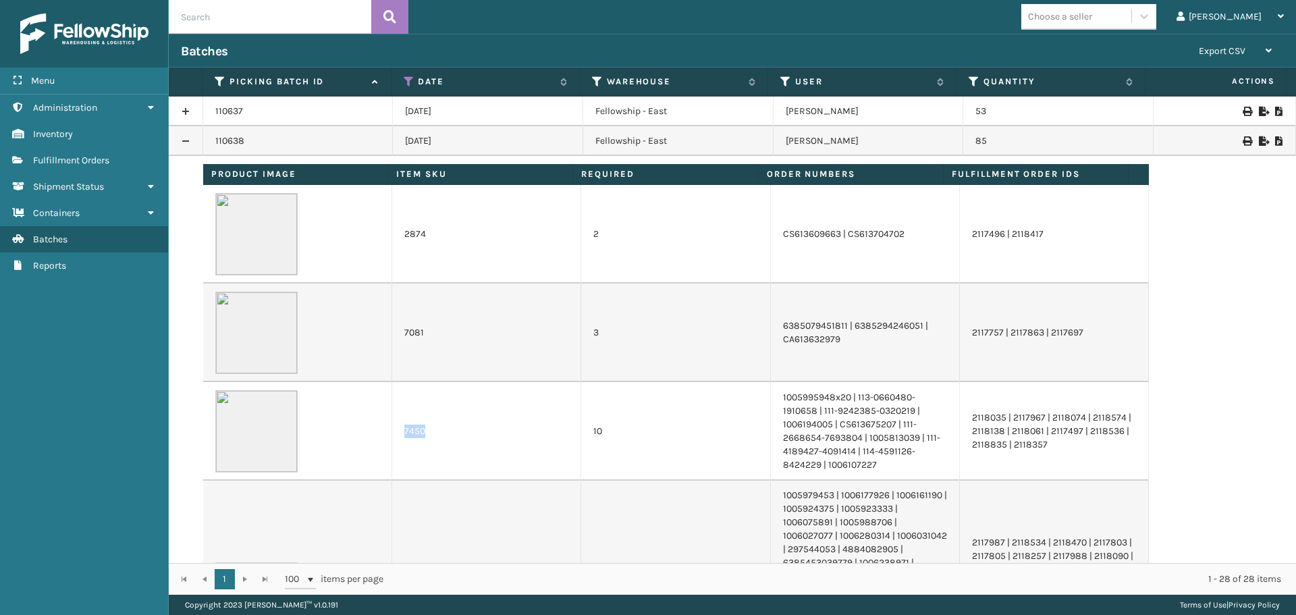
copy td "7450"
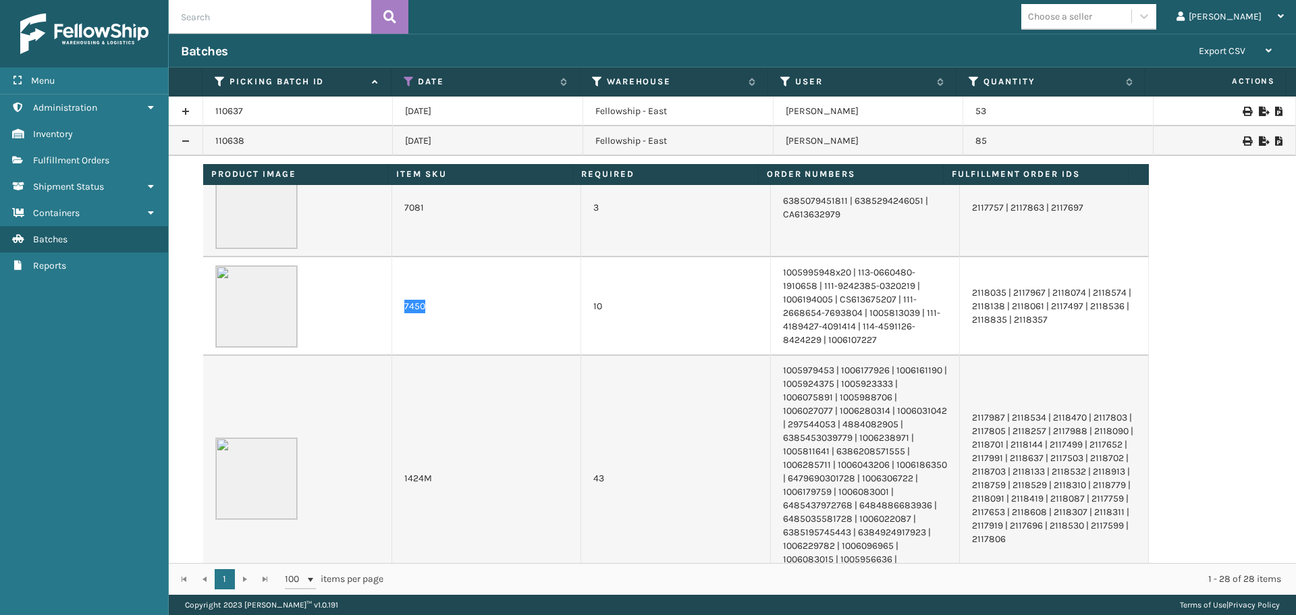
scroll to position [203, 0]
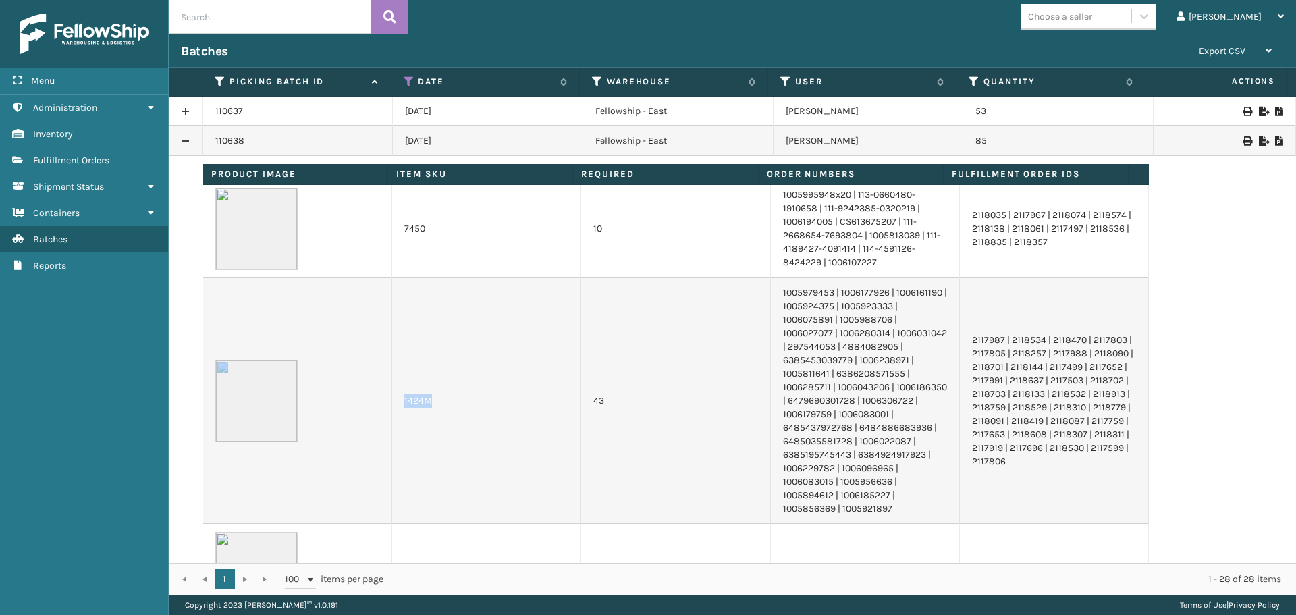
drag, startPoint x: 430, startPoint y: 406, endPoint x: 383, endPoint y: 410, distance: 46.8
click at [383, 410] on tr "1424M 43 1005979453 | 1006177926 | 1006161190 | 1005924375 | 1005923333 | 10060…" at bounding box center [676, 401] width 946 height 246
copy tr "1424M"
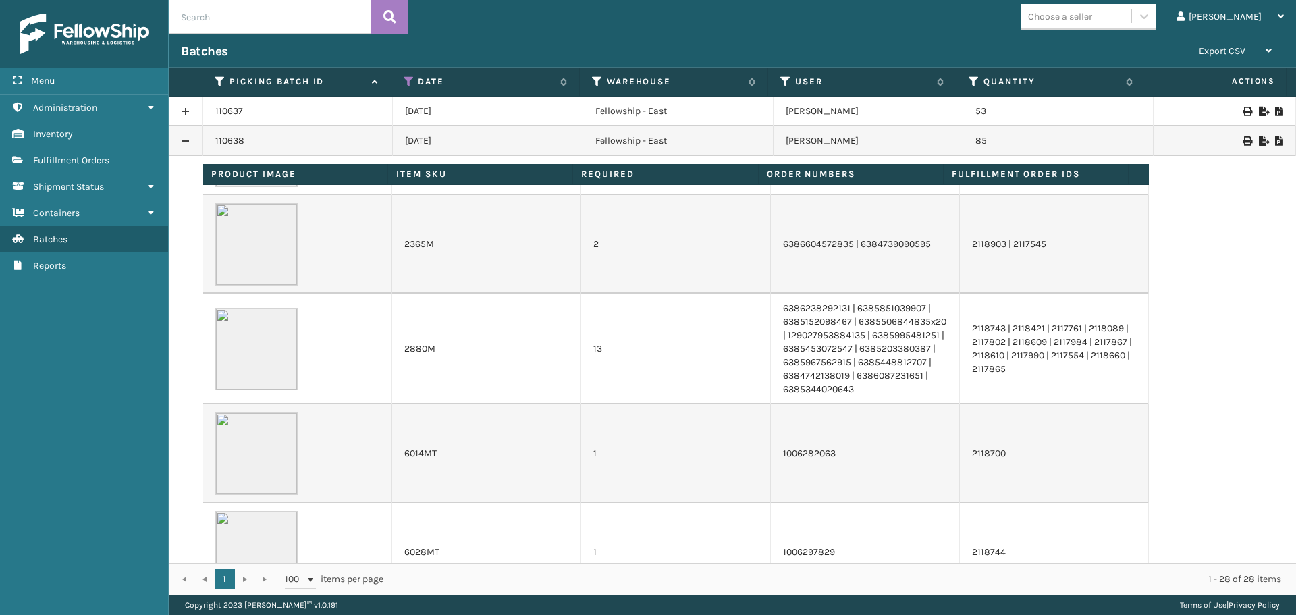
scroll to position [1013, 0]
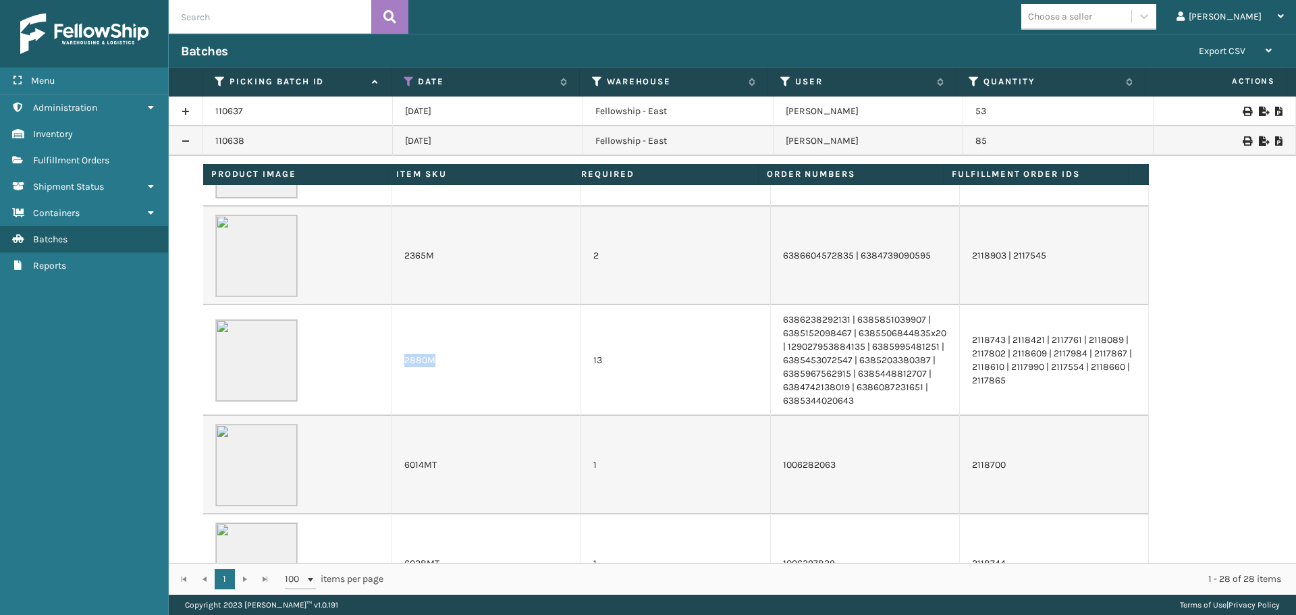
drag, startPoint x: 445, startPoint y: 383, endPoint x: 393, endPoint y: 383, distance: 52.0
click at [393, 383] on td "2880M" at bounding box center [486, 360] width 189 height 111
copy td "2880M"
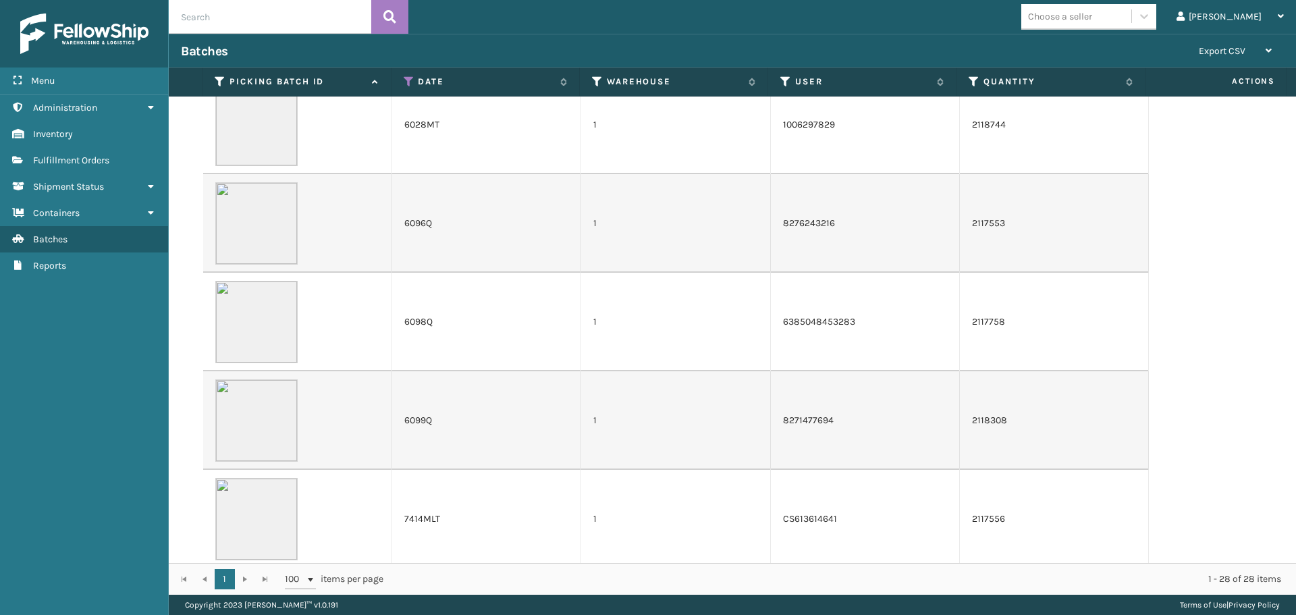
scroll to position [135, 0]
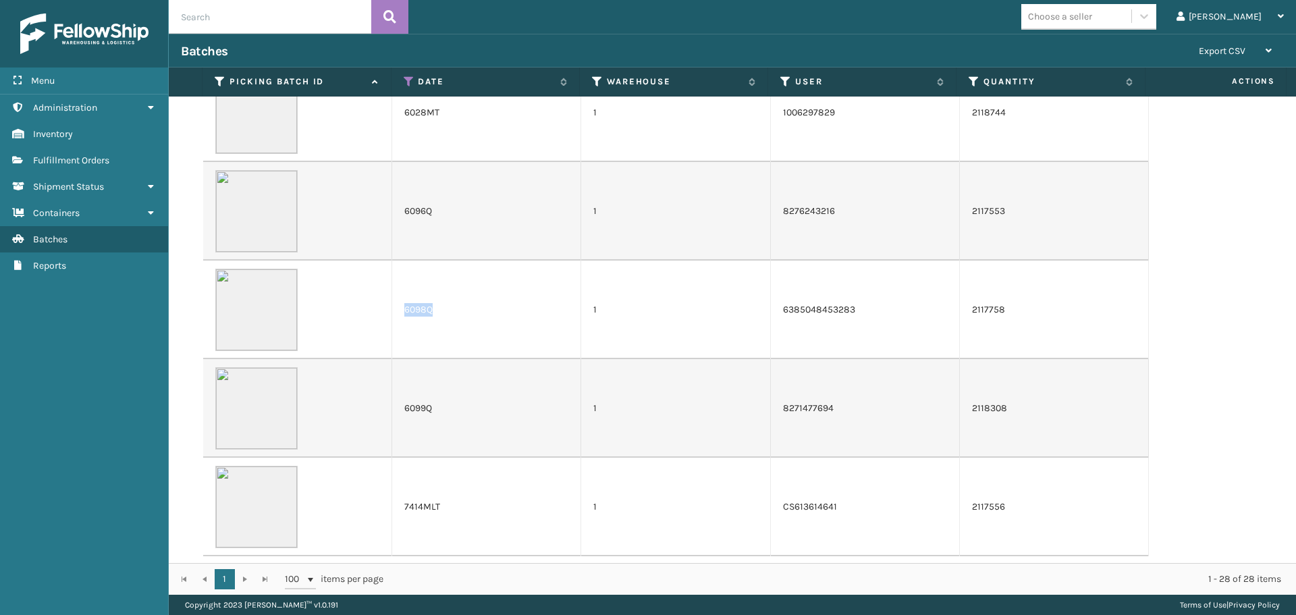
drag, startPoint x: 443, startPoint y: 314, endPoint x: 394, endPoint y: 313, distance: 49.3
click at [394, 313] on td "6098Q" at bounding box center [486, 310] width 189 height 99
copy td "6098Q"
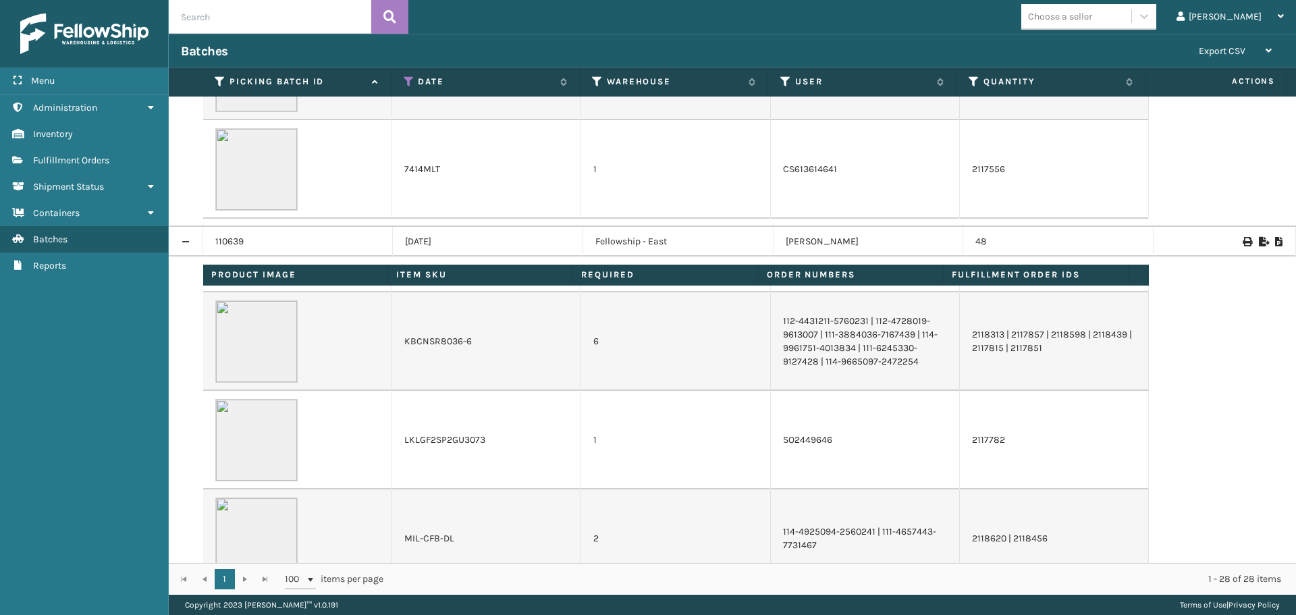
scroll to position [1054, 0]
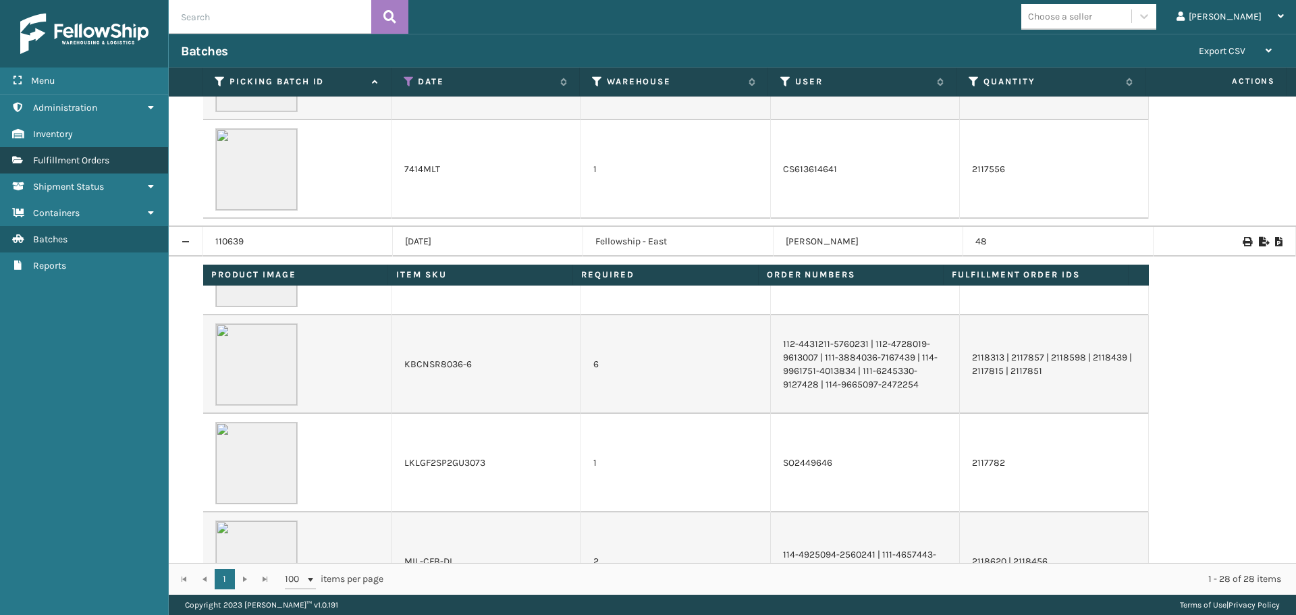
click at [71, 165] on span "Fulfillment Orders" at bounding box center [71, 160] width 76 height 11
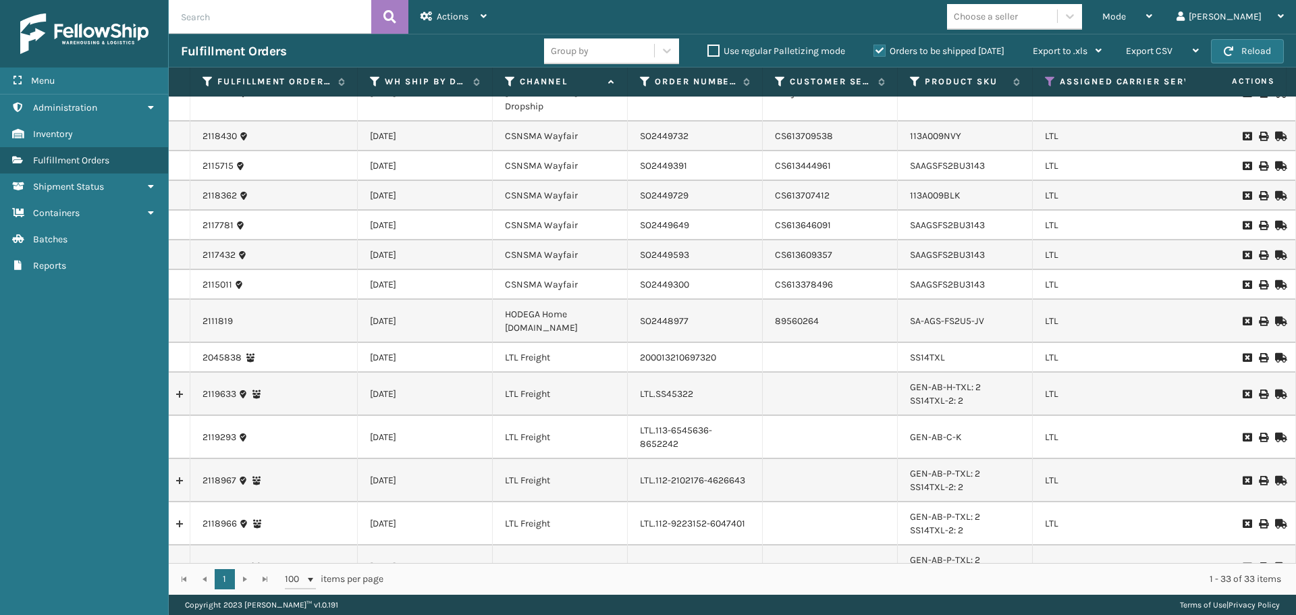
scroll to position [767, 0]
